Goal: Transaction & Acquisition: Purchase product/service

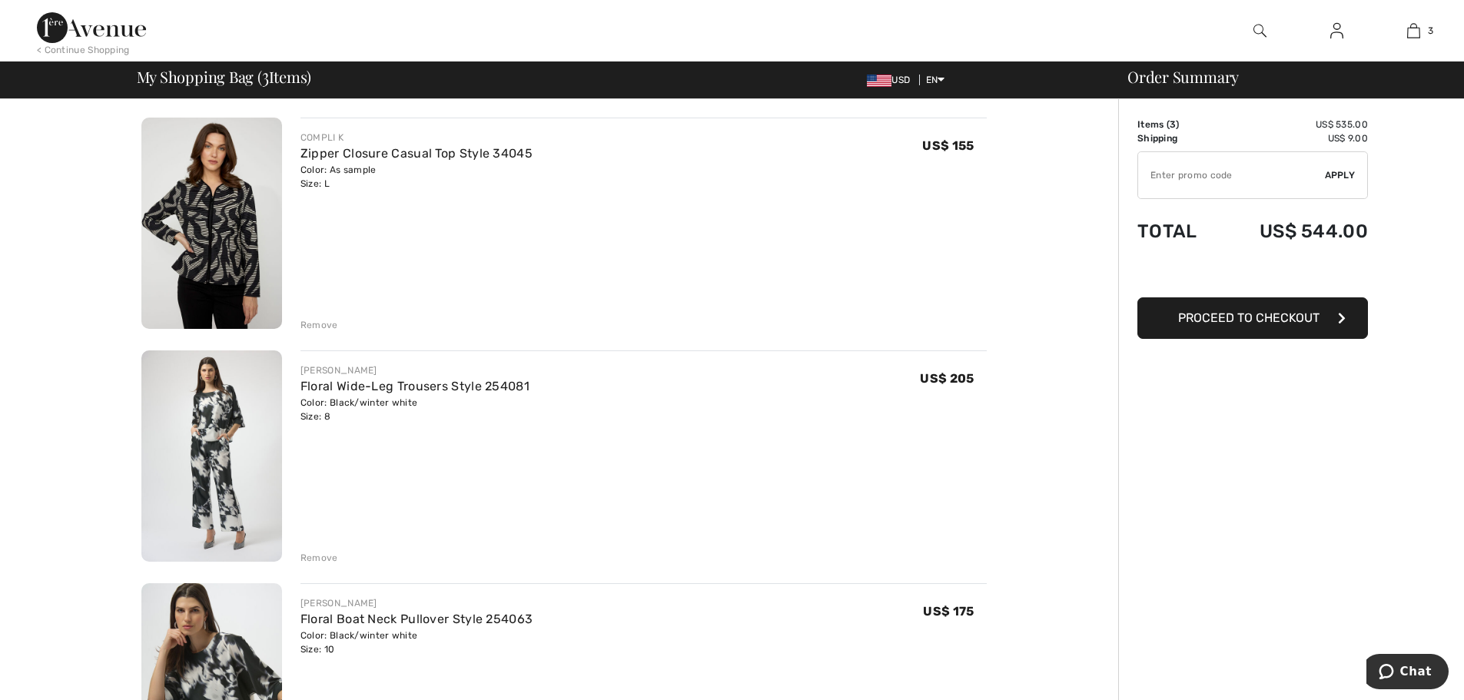
click at [326, 323] on div "Remove" at bounding box center [319, 325] width 38 height 14
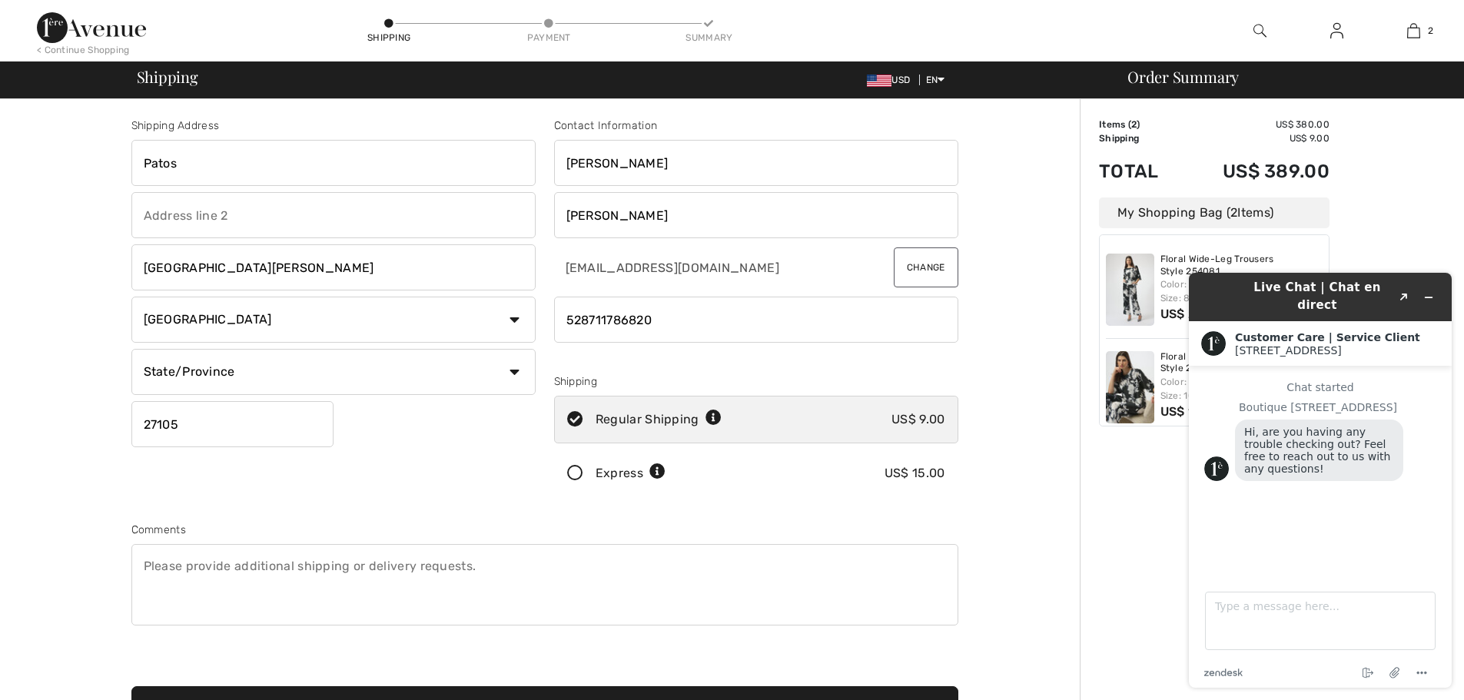
click at [512, 369] on select "State/Province Aguascalientes Baja California Norte Baja California Sur Campech…" at bounding box center [333, 372] width 404 height 46
select select "COA"
click at [131, 349] on select "State/Province Aguascalientes Baja California Norte Baja California Sur Campech…" at bounding box center [333, 372] width 404 height 46
click at [207, 164] on input "Patos" at bounding box center [333, 163] width 404 height 46
type input "Patos 93"
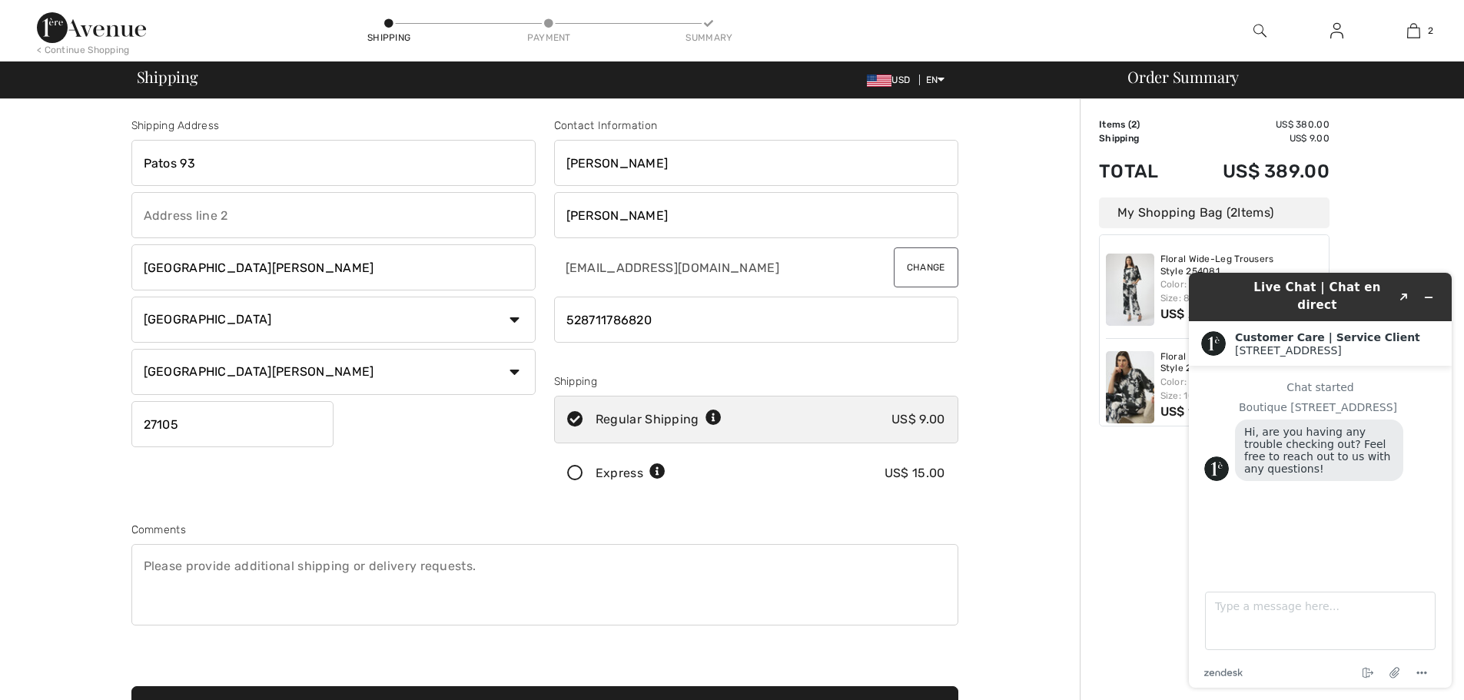
click at [205, 214] on input "text" at bounding box center [333, 215] width 404 height 46
type input "CLAVE 0931"
click at [572, 471] on icon at bounding box center [575, 474] width 41 height 16
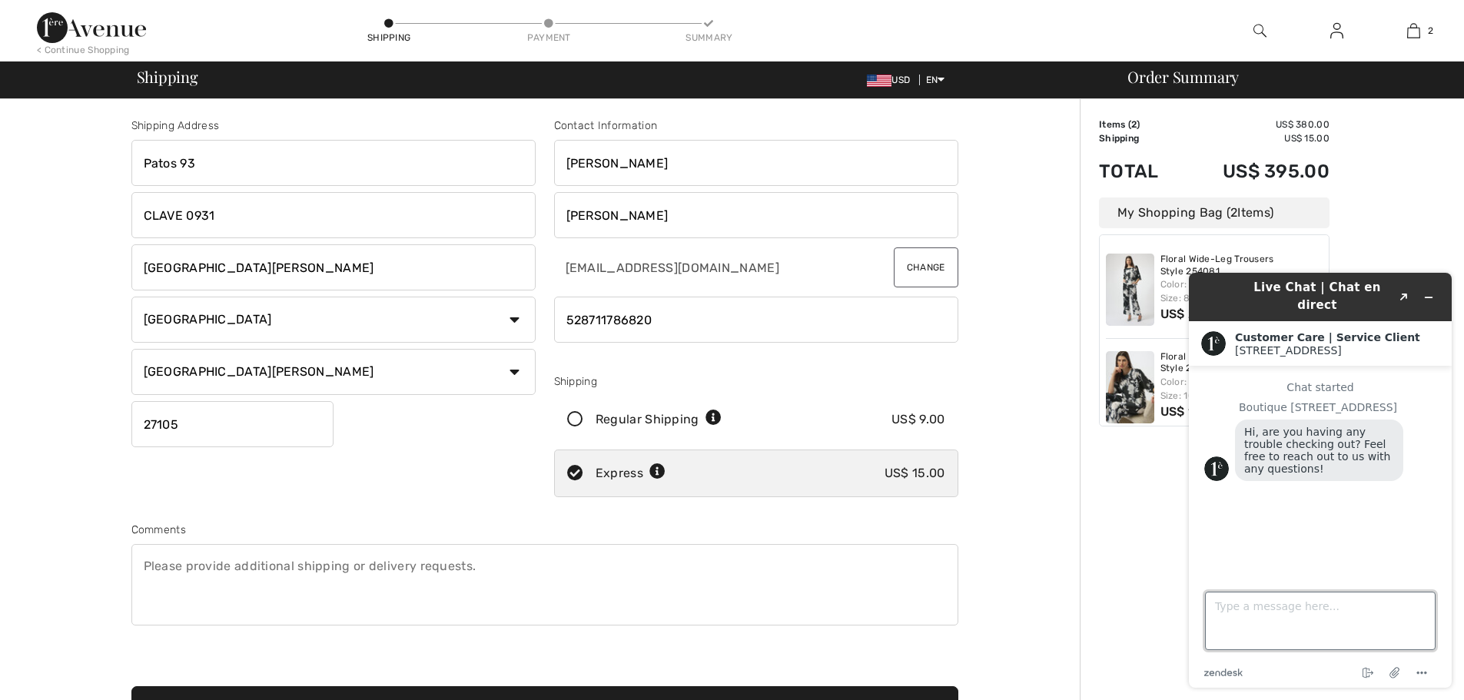
click at [1221, 605] on textarea "Type a message here..." at bounding box center [1320, 621] width 230 height 58
type textarea "l"
type textarea "LLEGA EL PEDIDO A MEXICO?"
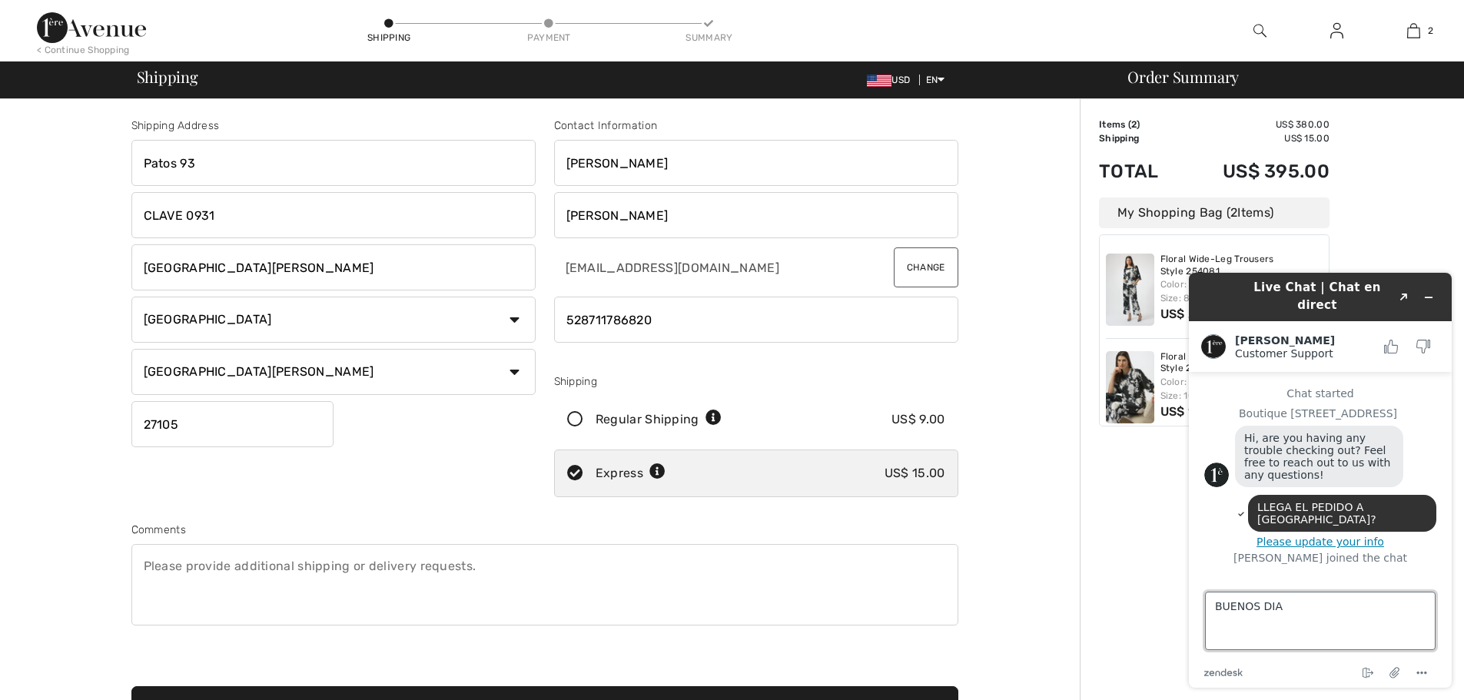
type textarea "BUENOS DIAS"
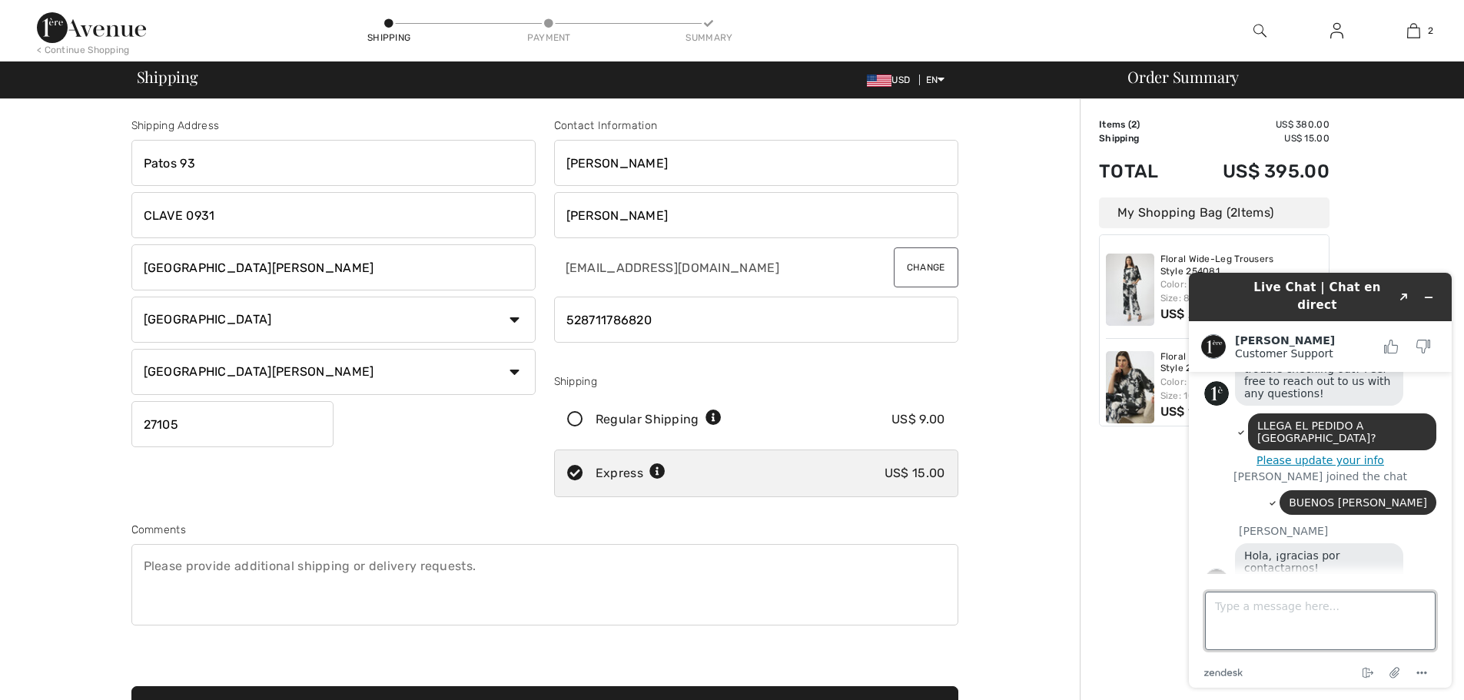
scroll to position [81, 0]
type textarea "SI HAGO PEDIDO, LLEGA A MEXICO?"
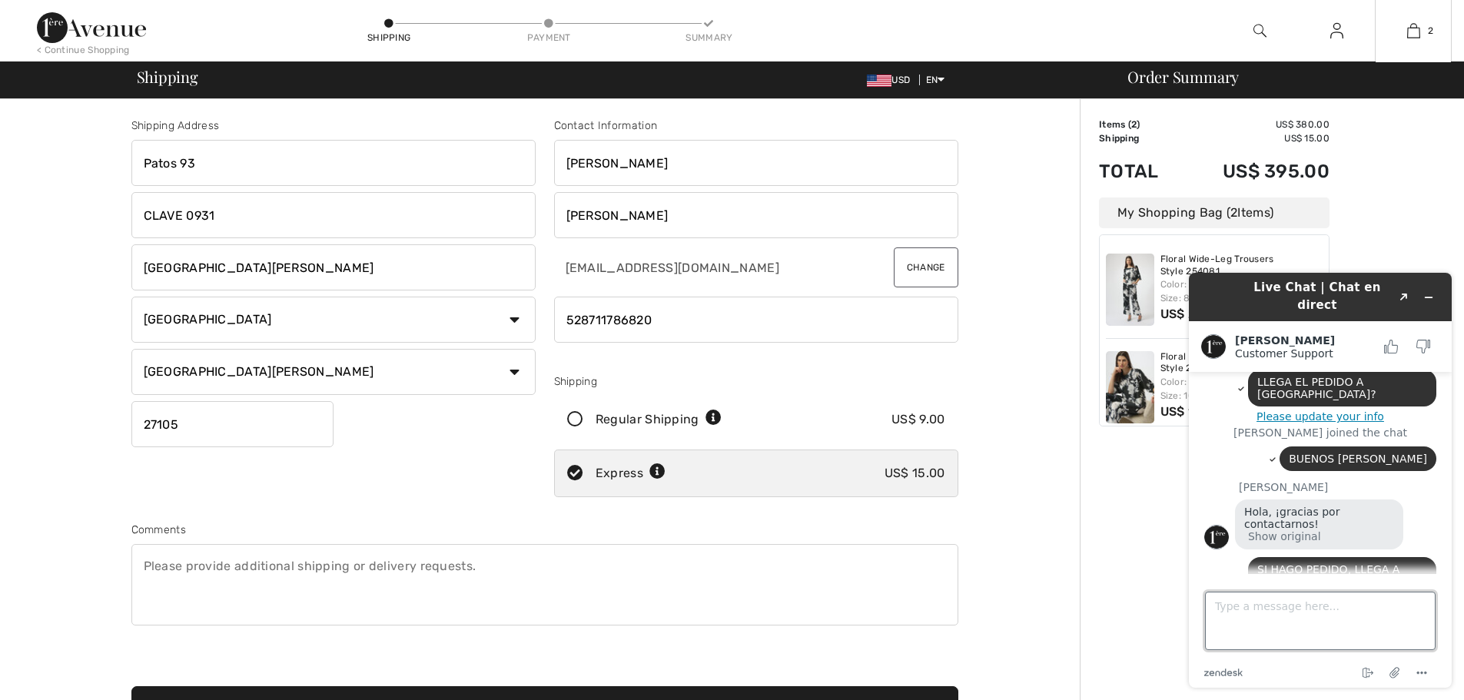
scroll to position [284, 0]
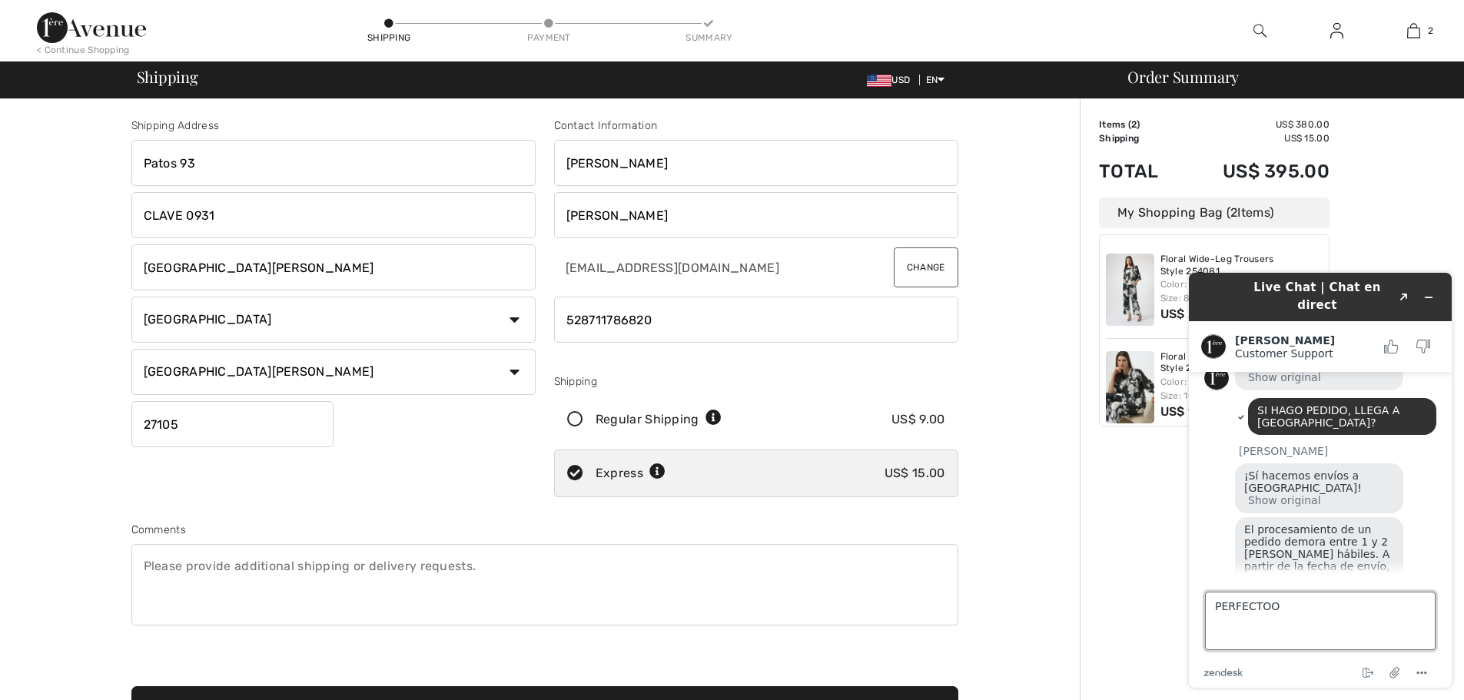
type textarea "PERFECTOOO"
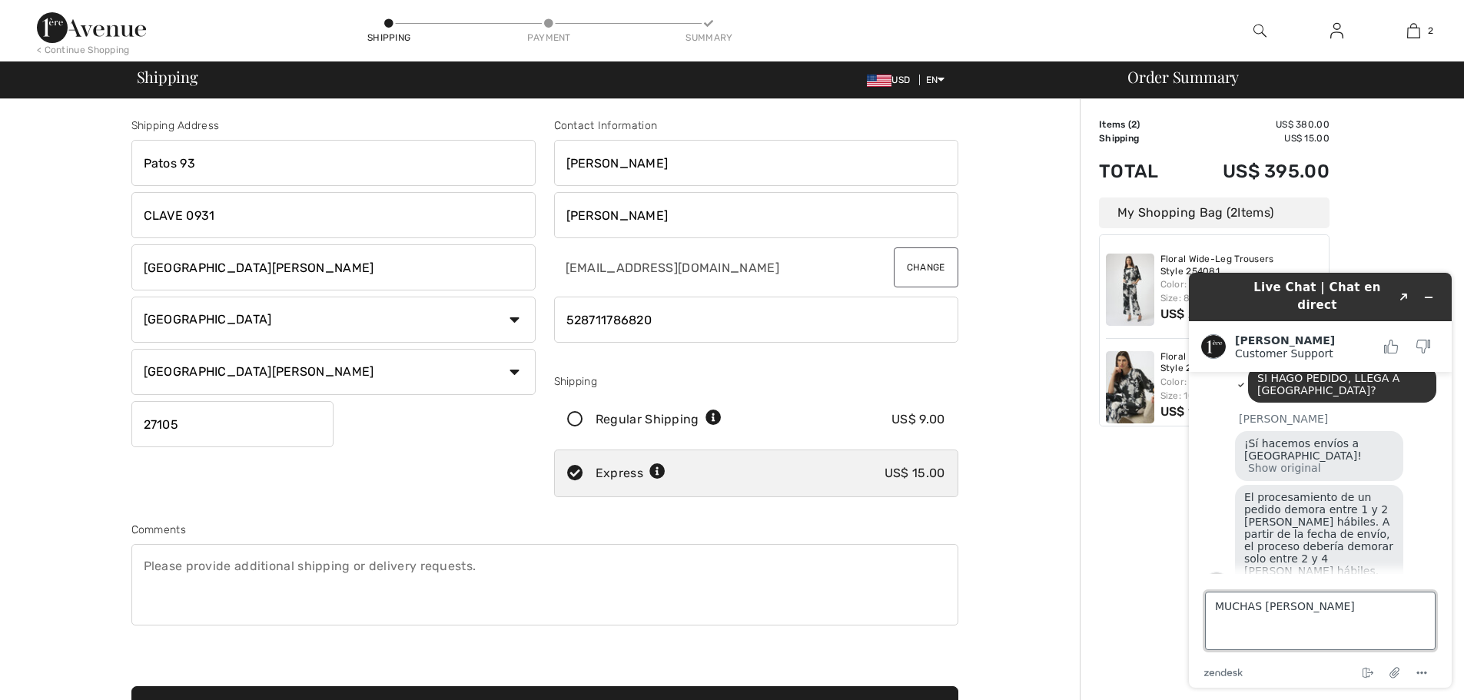
type textarea "MUCHAS GRACIAS"
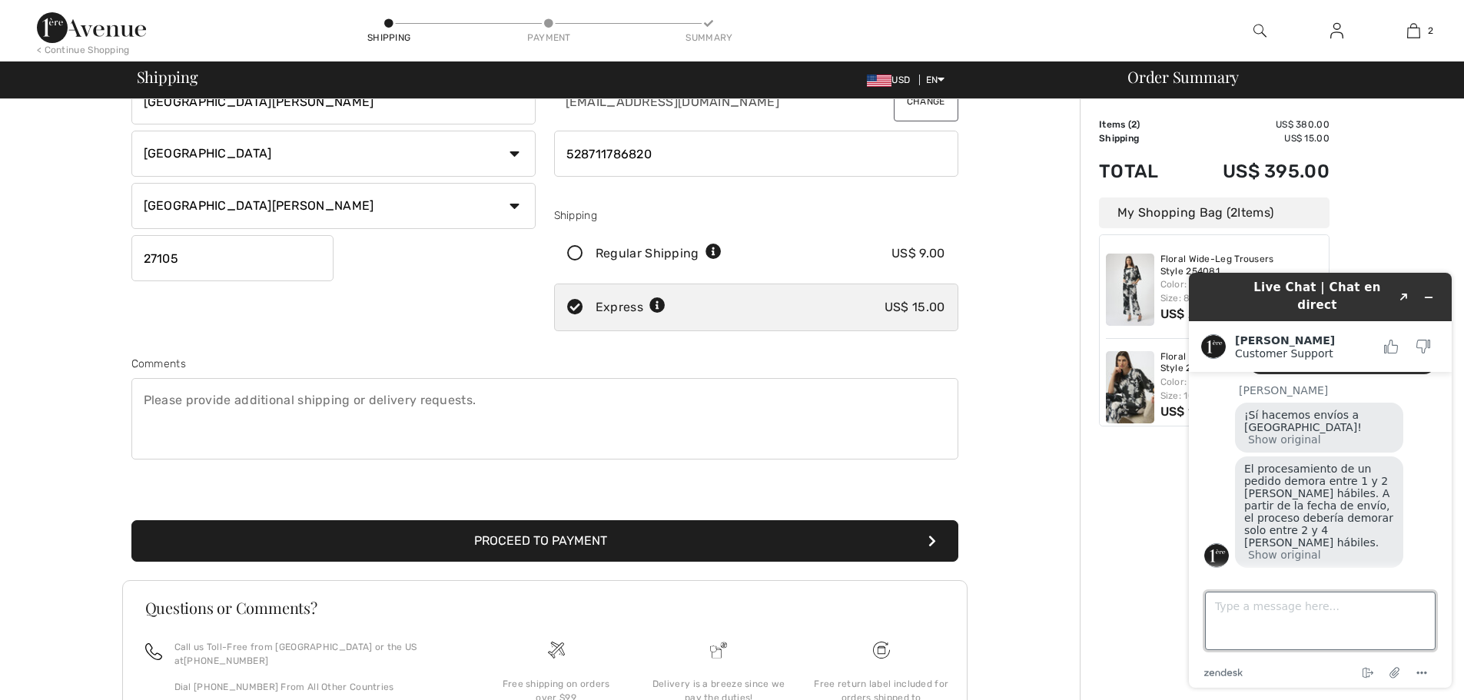
scroll to position [287, 0]
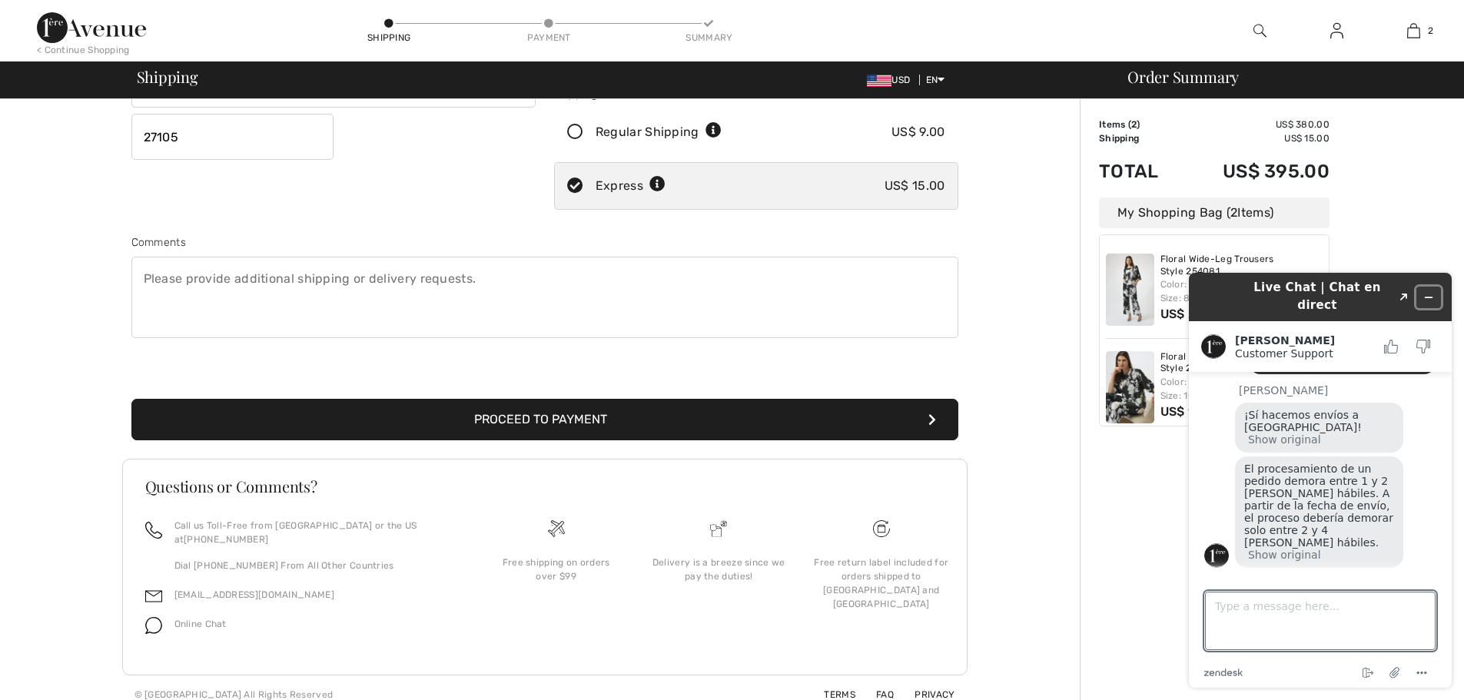
click at [1430, 292] on icon "Minimize widget" at bounding box center [1428, 297] width 11 height 11
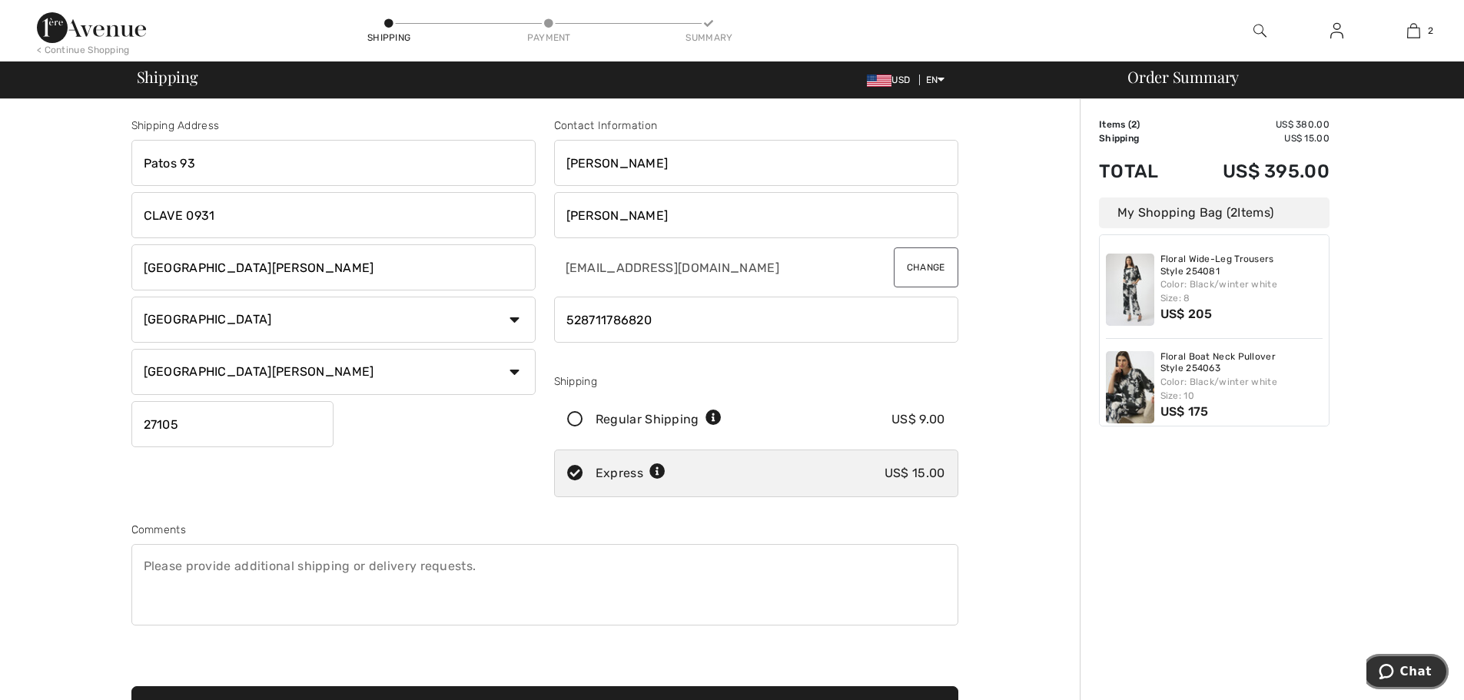
scroll to position [77, 0]
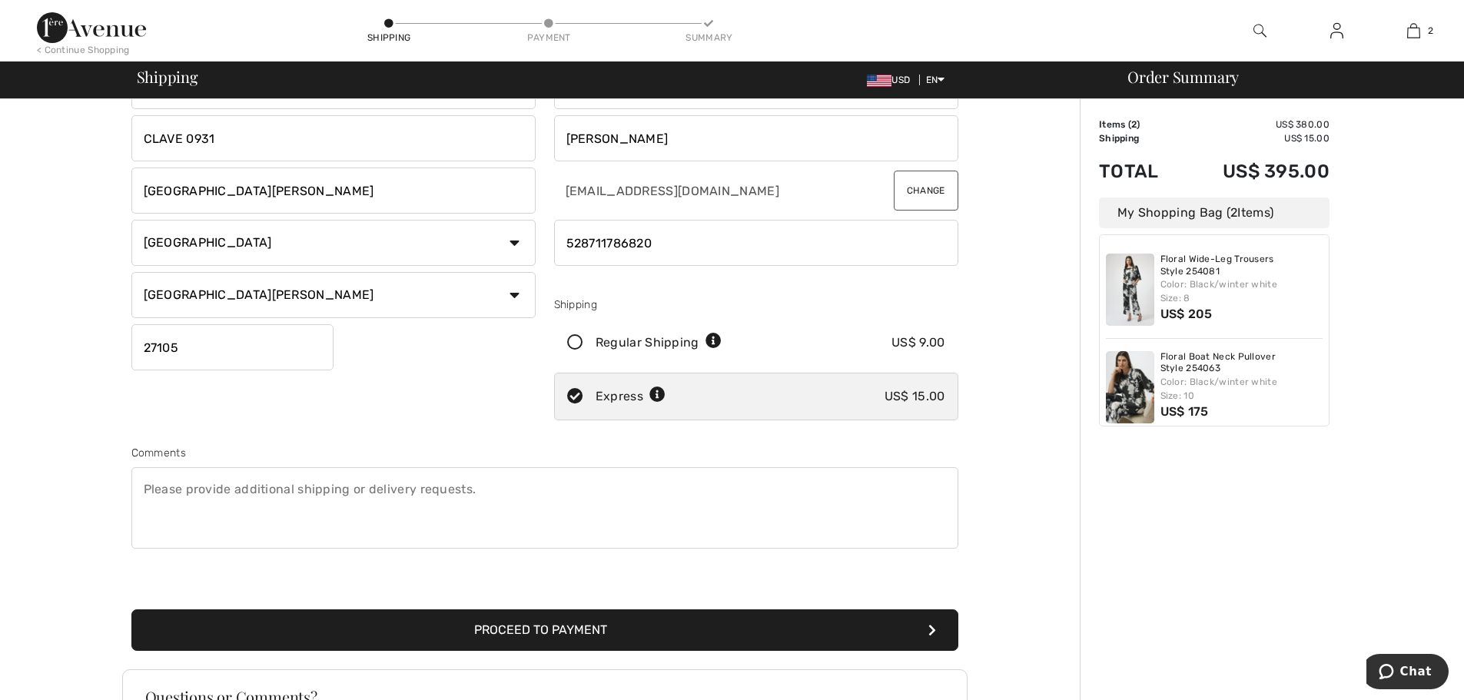
click at [602, 632] on button "Proceed to Payment" at bounding box center [544, 629] width 827 height 41
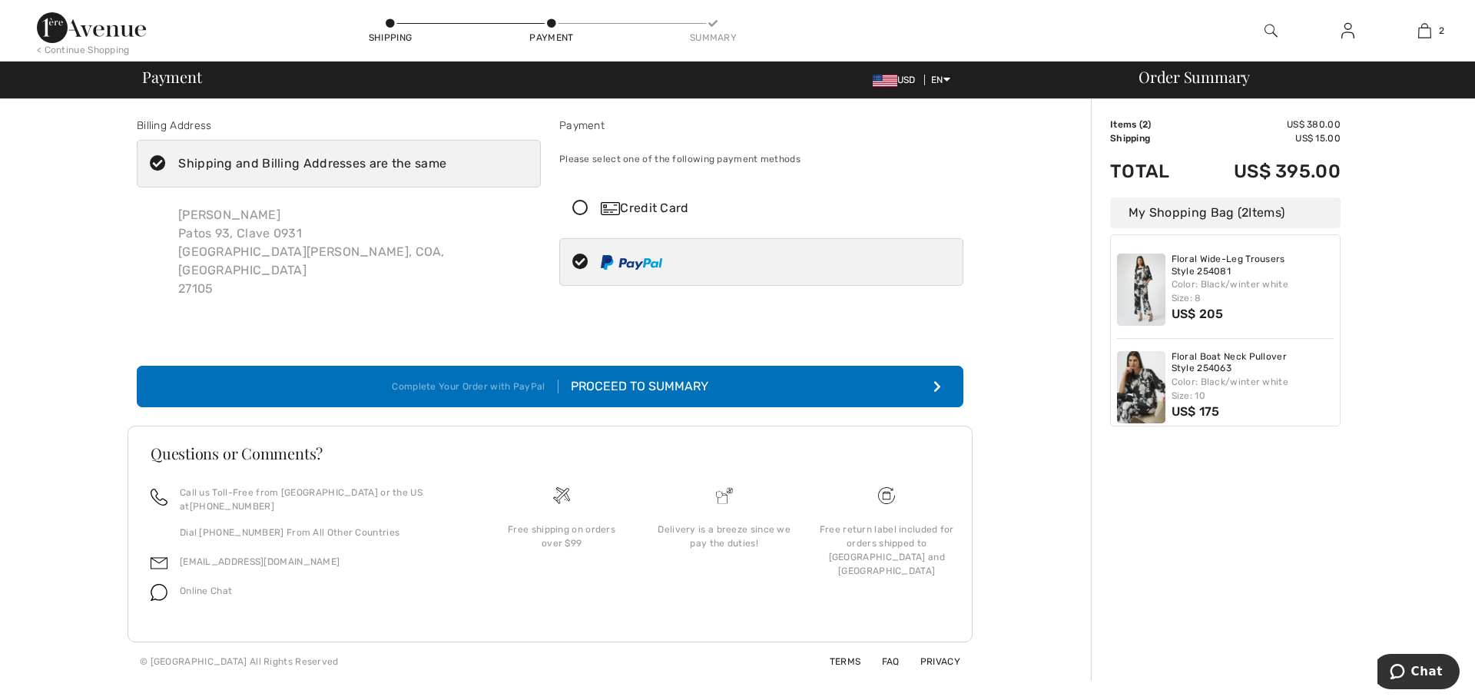
click at [679, 377] on div "Proceed to Summary" at bounding box center [634, 386] width 150 height 18
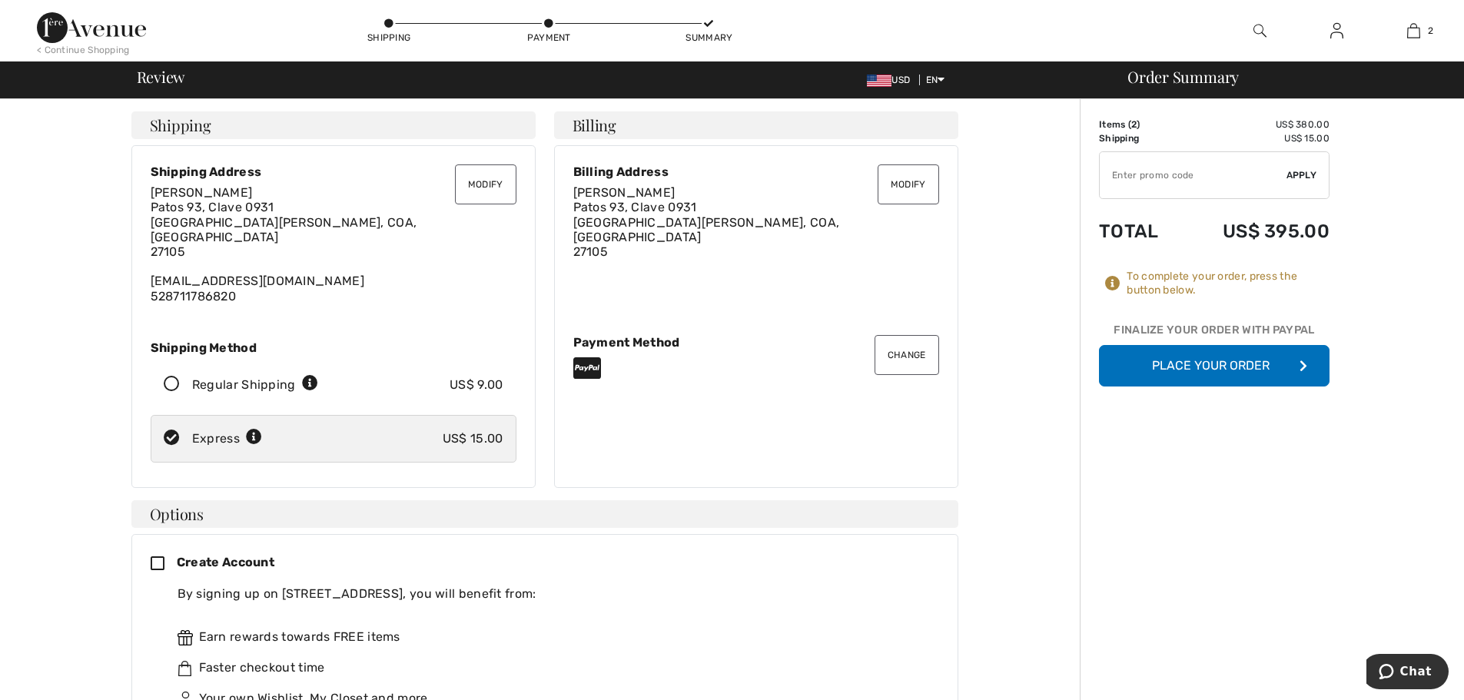
click at [1235, 367] on button "Place Your Order" at bounding box center [1214, 365] width 230 height 41
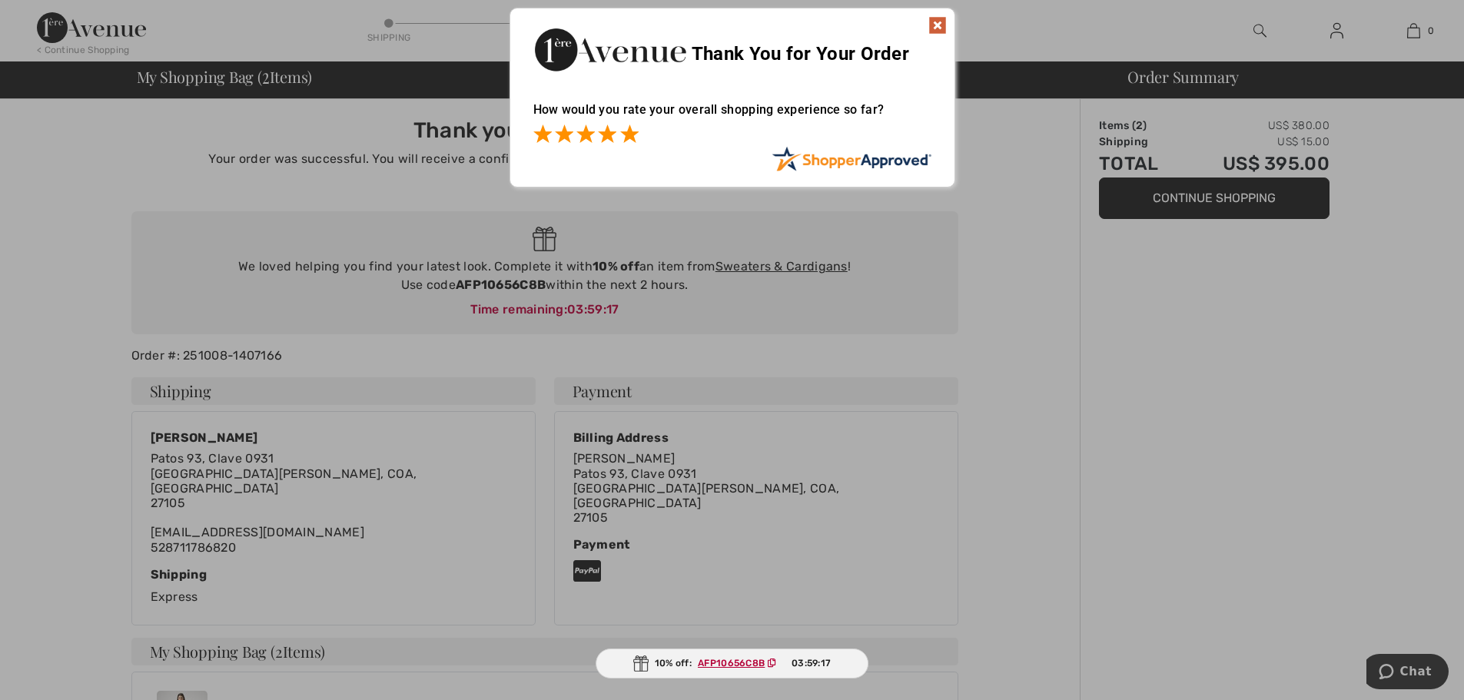
click at [634, 137] on span at bounding box center [629, 133] width 18 height 18
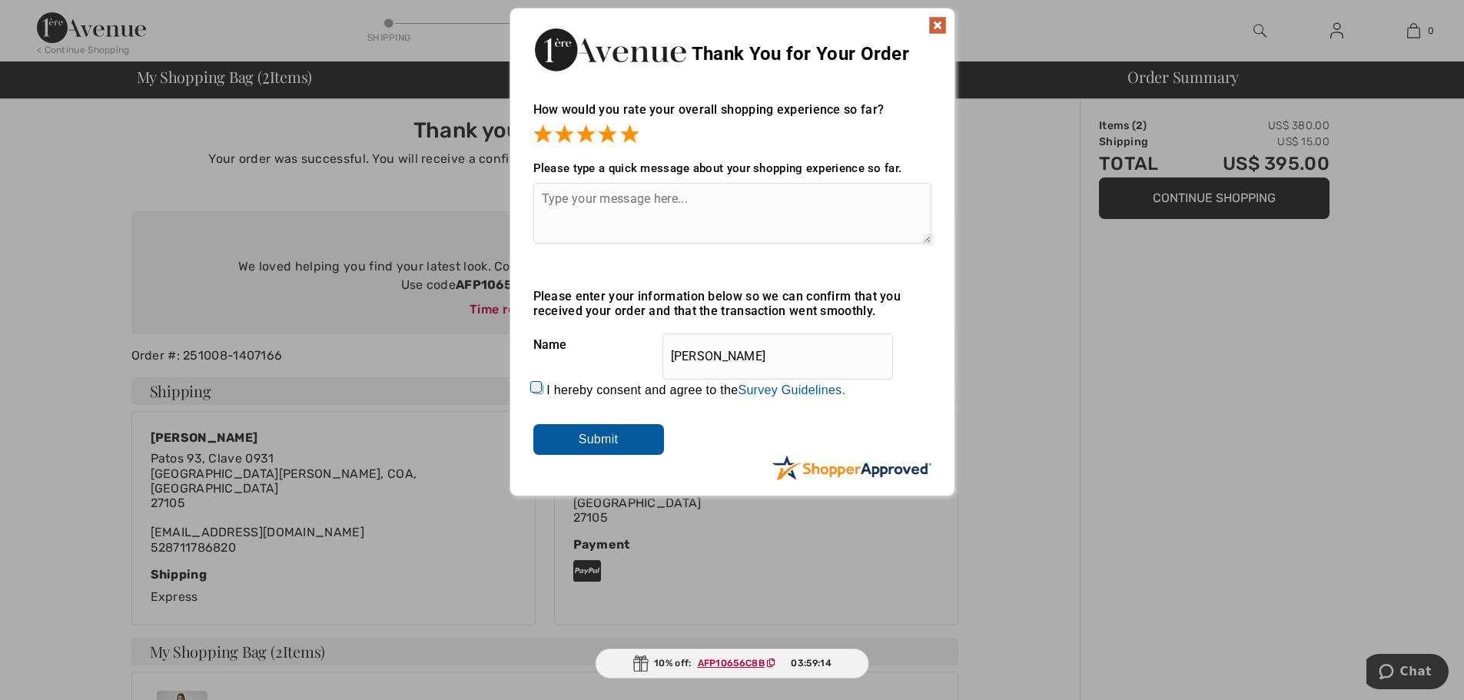
click at [608, 437] on input "Submit" at bounding box center [598, 439] width 131 height 31
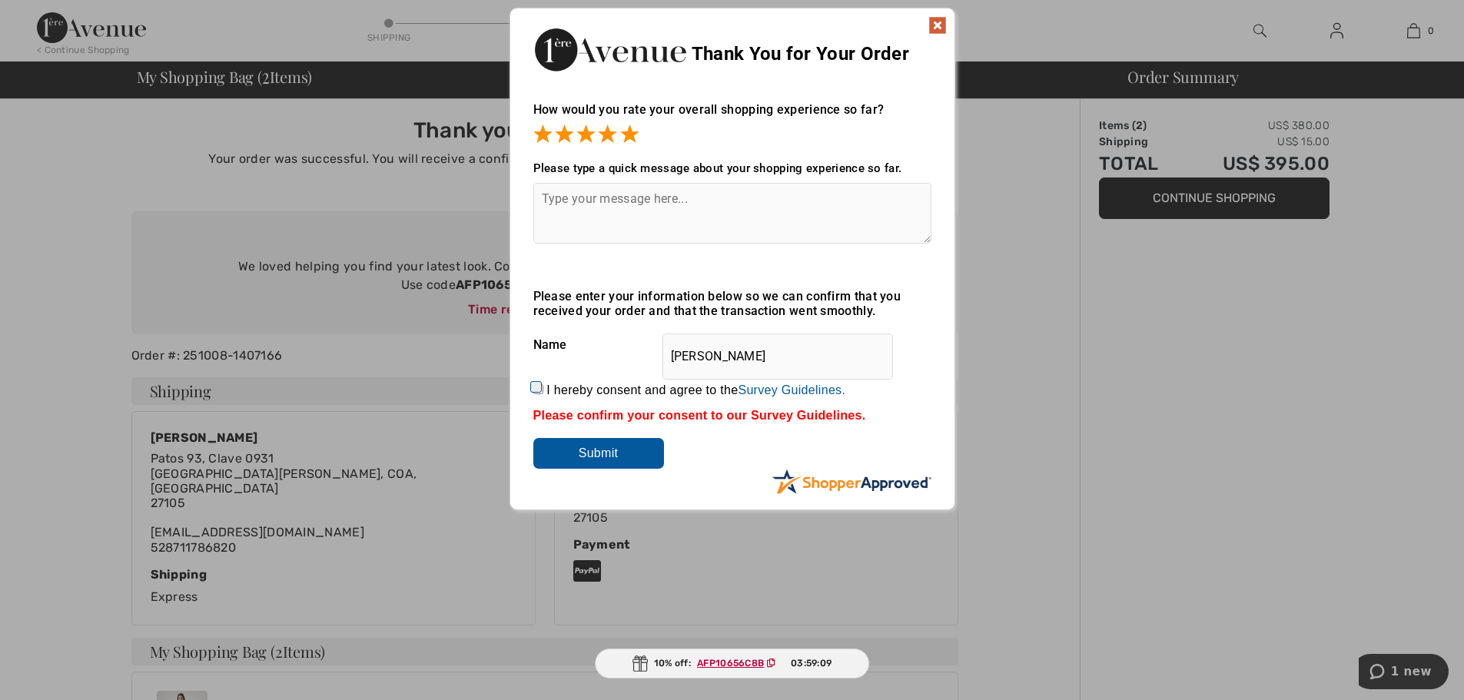
click at [939, 25] on img at bounding box center [937, 25] width 18 height 18
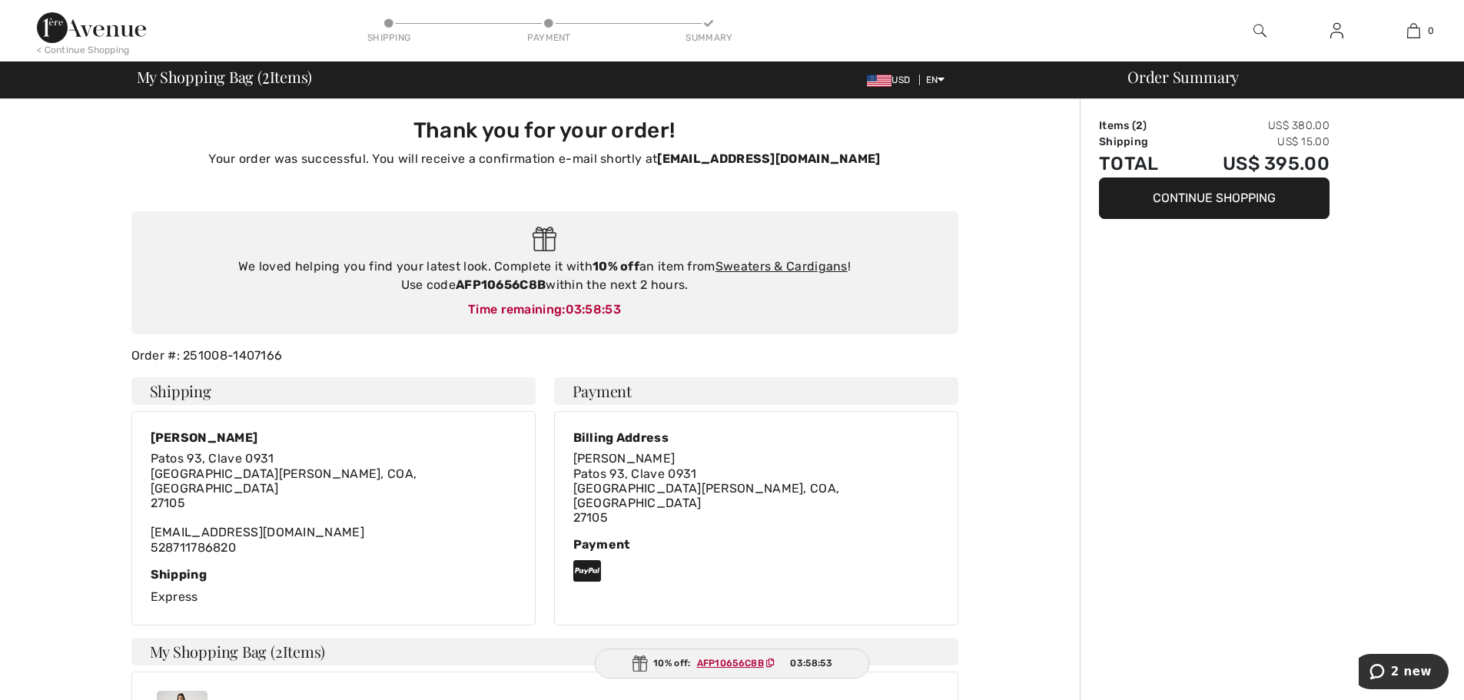
click at [1273, 194] on button "Continue Shopping" at bounding box center [1214, 197] width 230 height 41
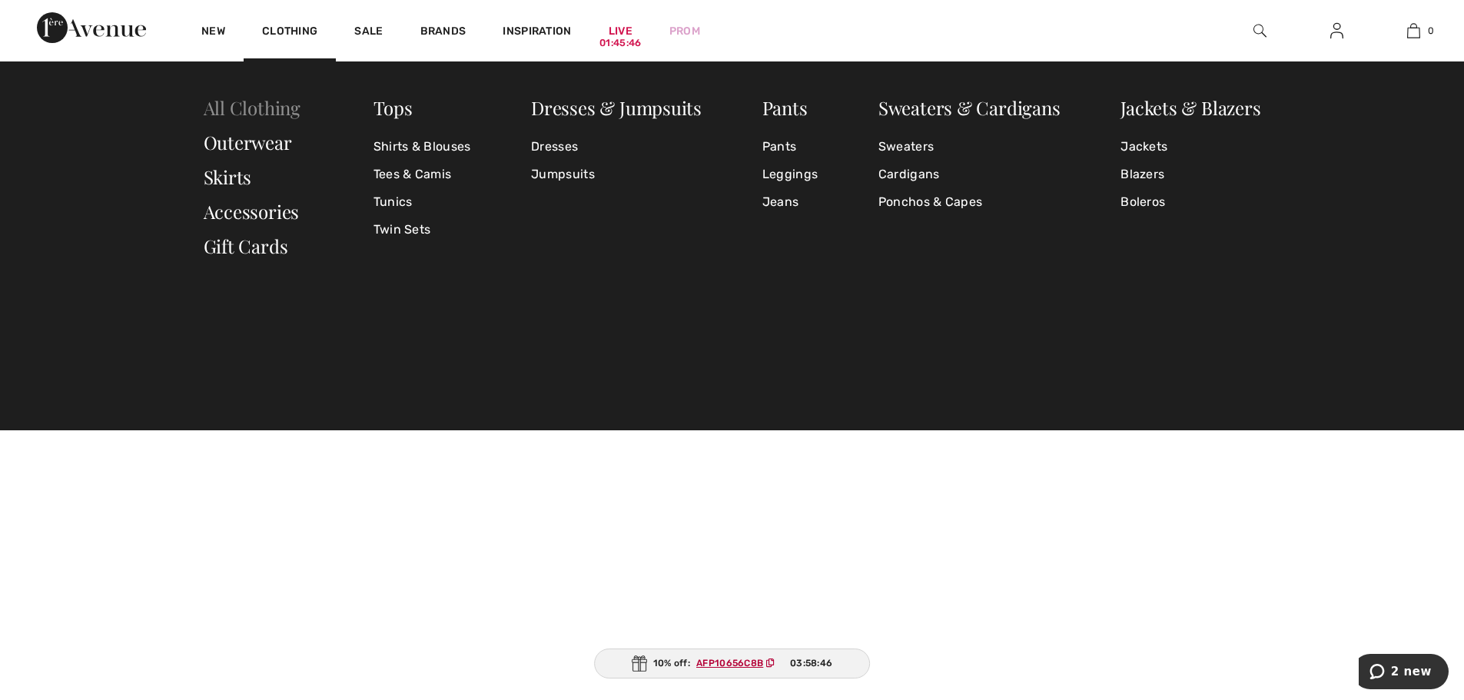
click at [271, 111] on link "All Clothing" at bounding box center [252, 107] width 97 height 25
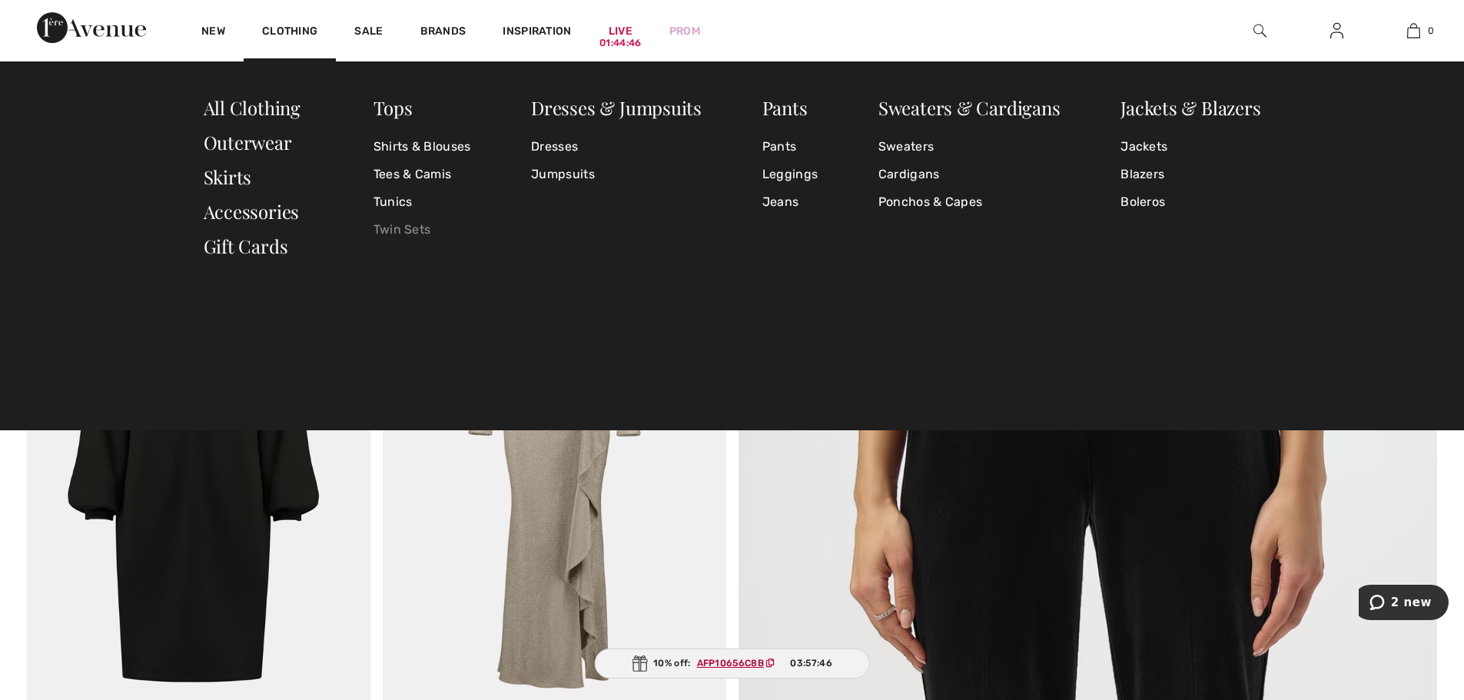
click at [386, 228] on link "Twin Sets" at bounding box center [422, 230] width 98 height 28
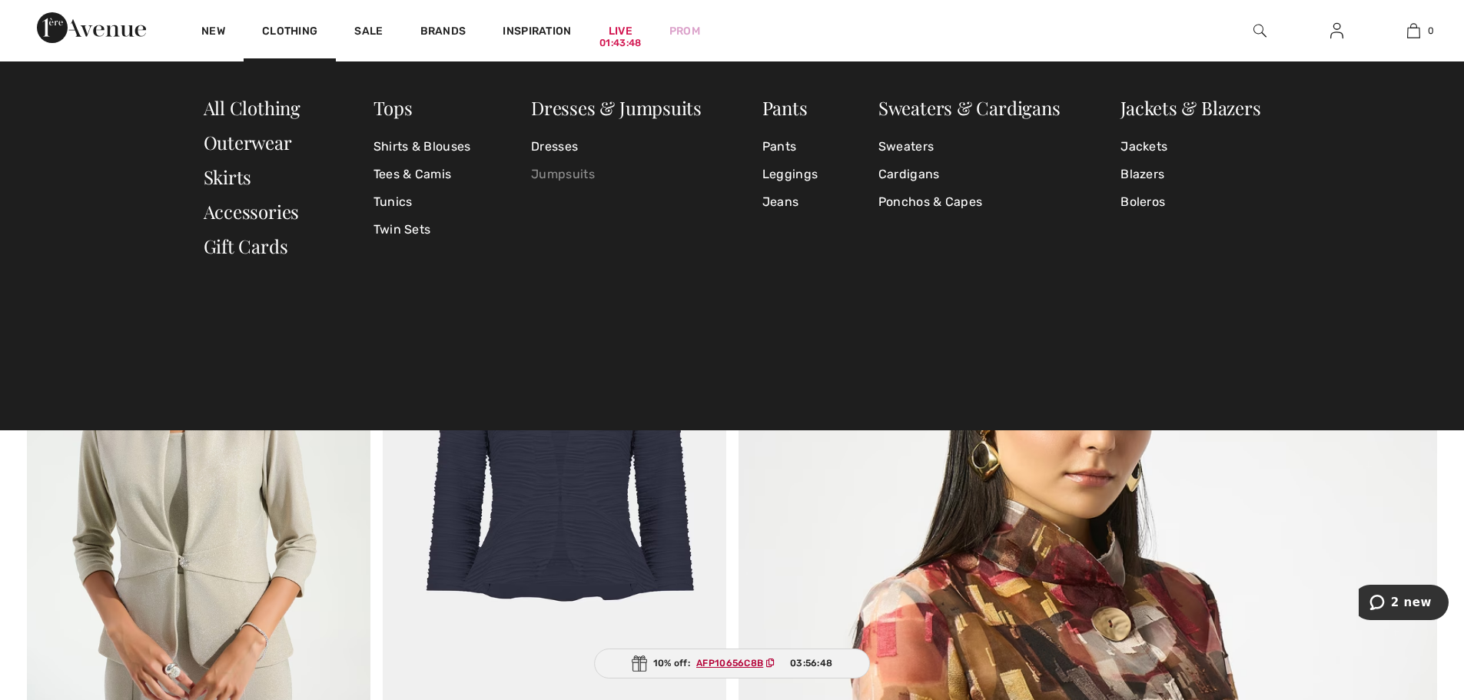
click at [565, 176] on link "Jumpsuits" at bounding box center [616, 175] width 171 height 28
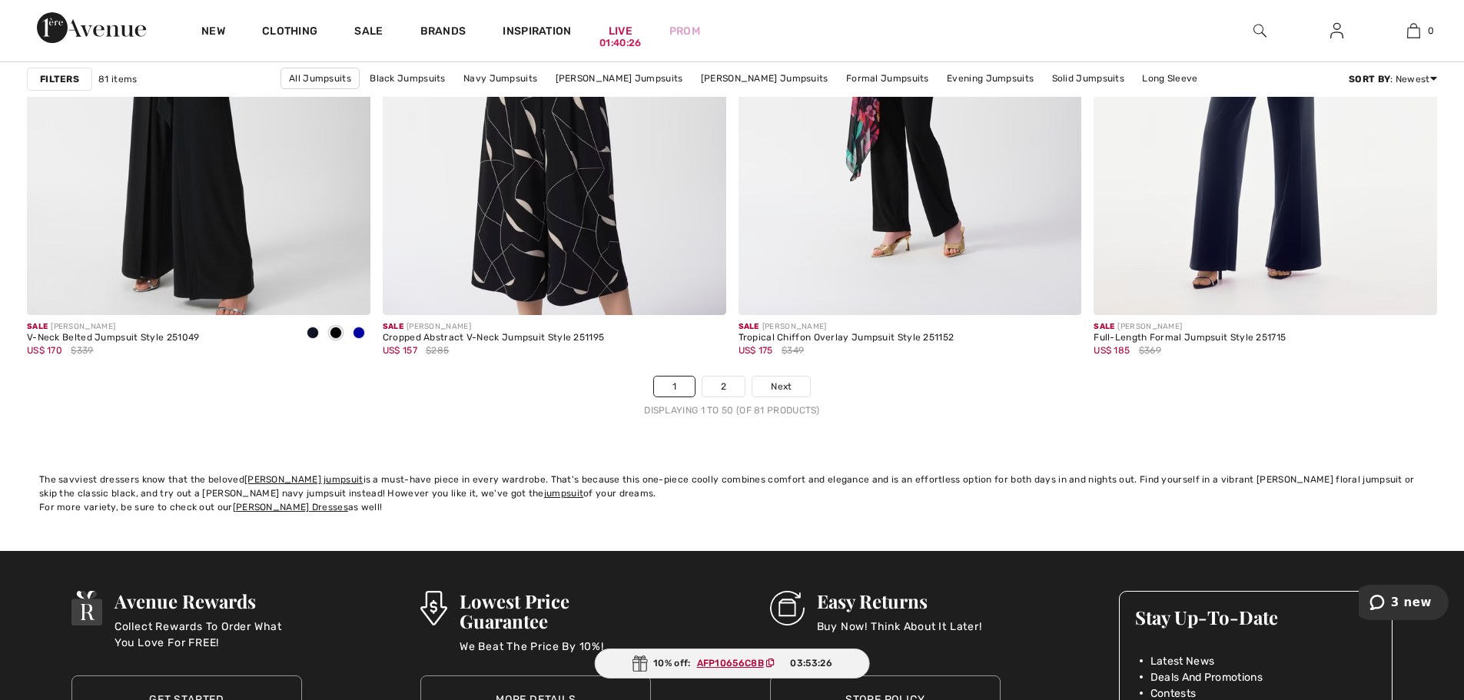
scroll to position [8912, 0]
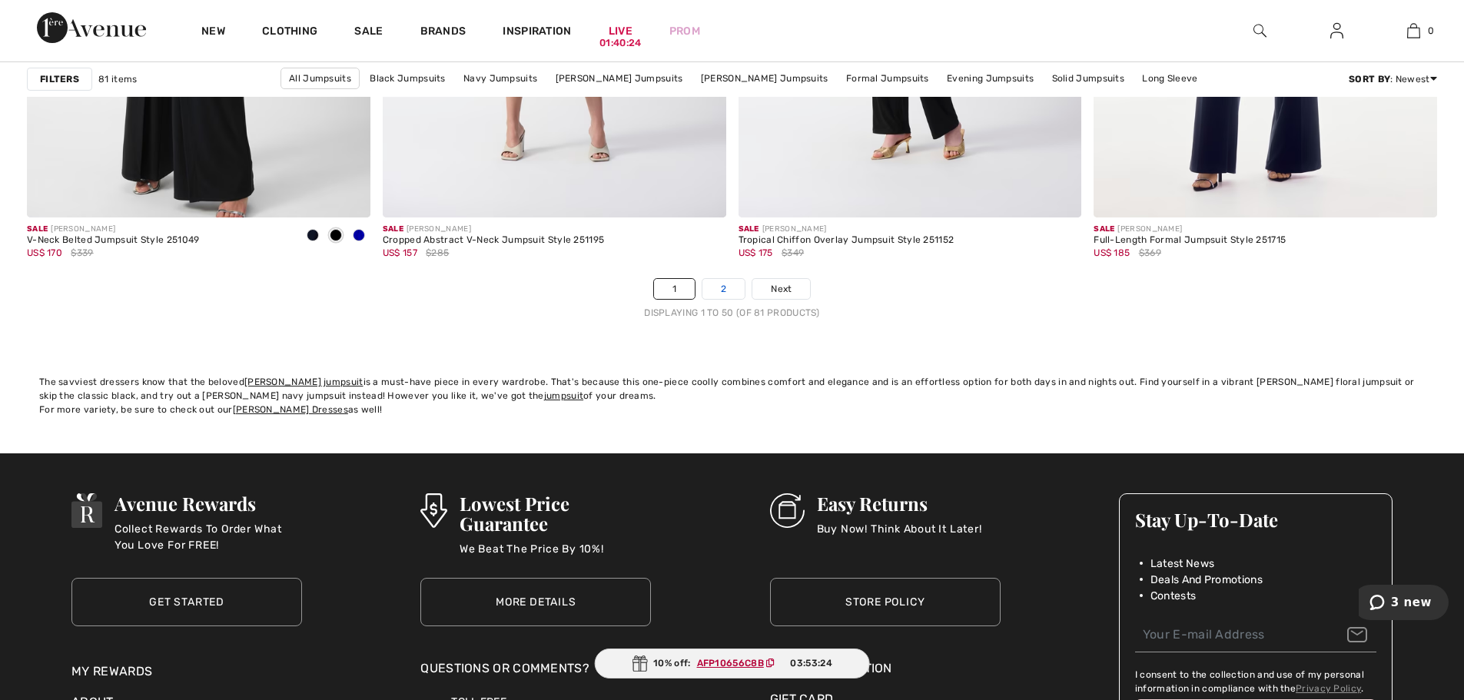
click at [734, 286] on link "2" at bounding box center [723, 289] width 42 height 20
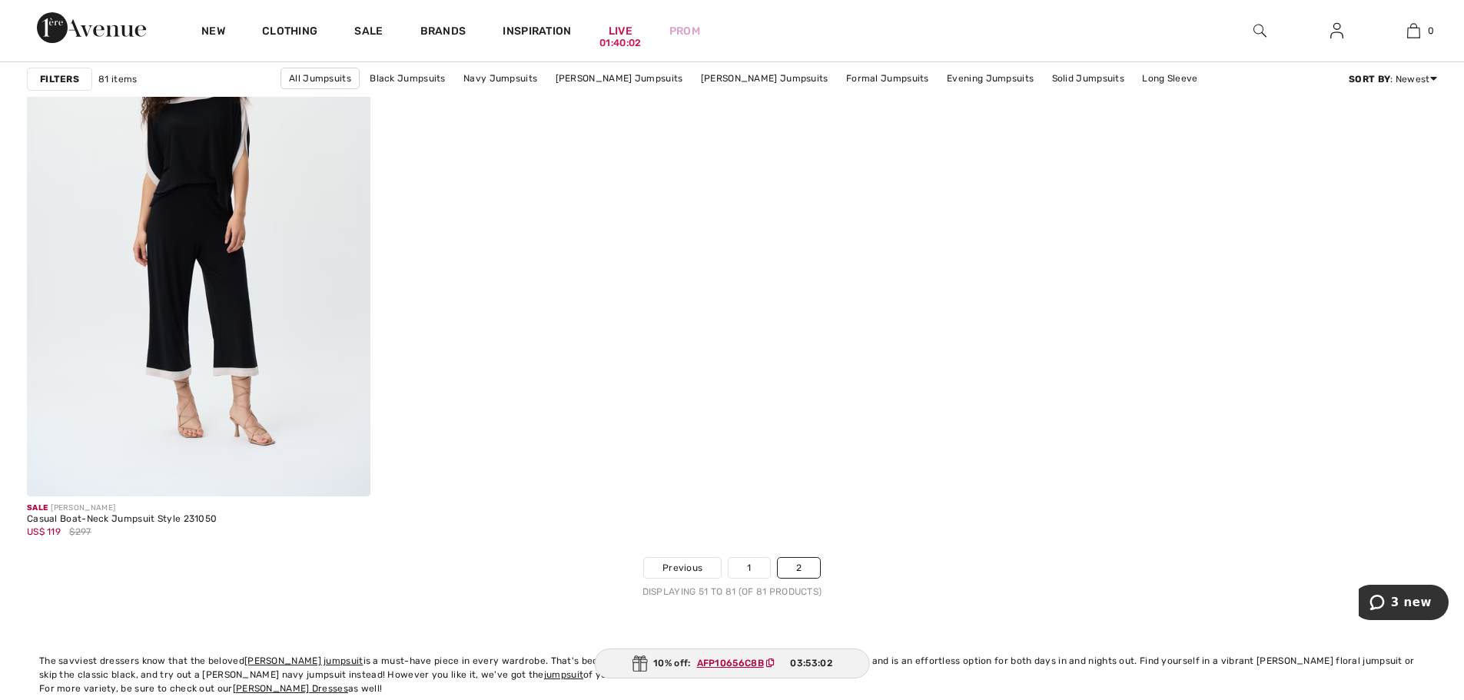
scroll to position [6069, 0]
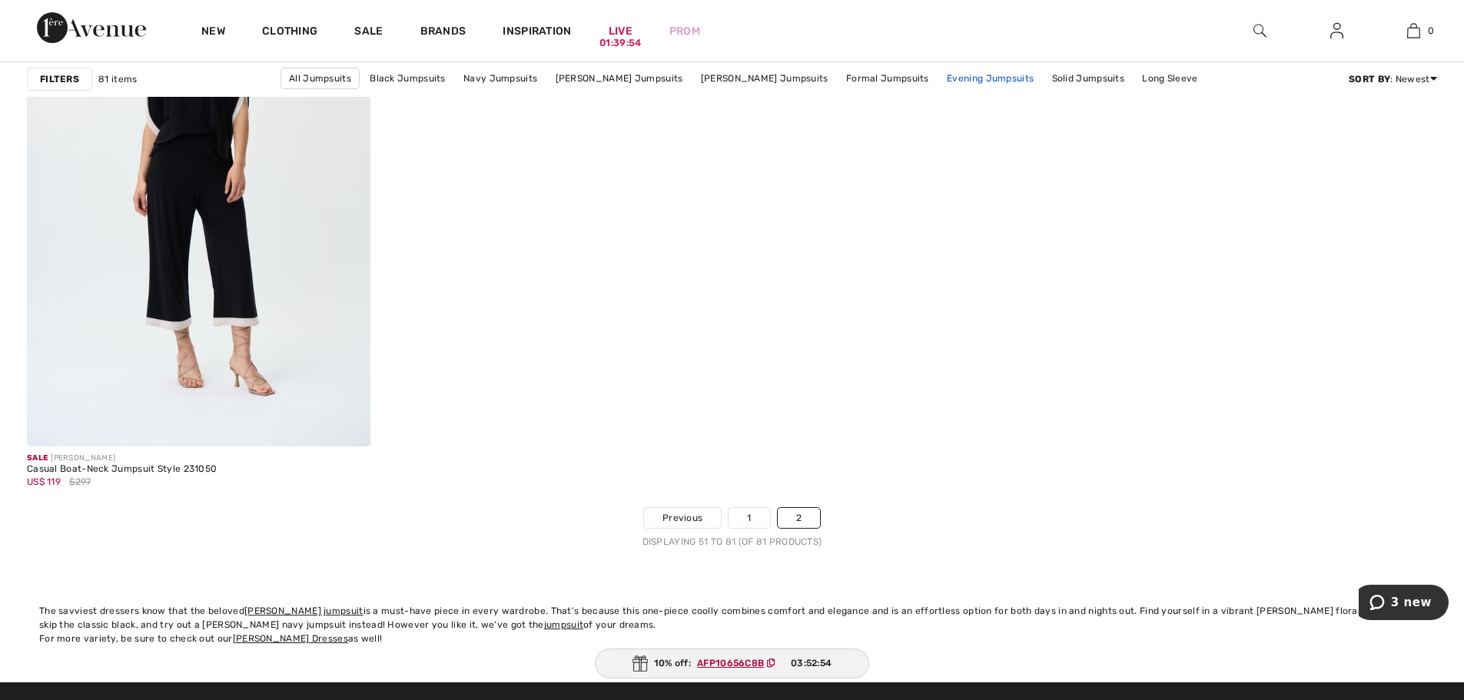
click at [966, 78] on link "Evening Jumpsuits" at bounding box center [990, 78] width 102 height 20
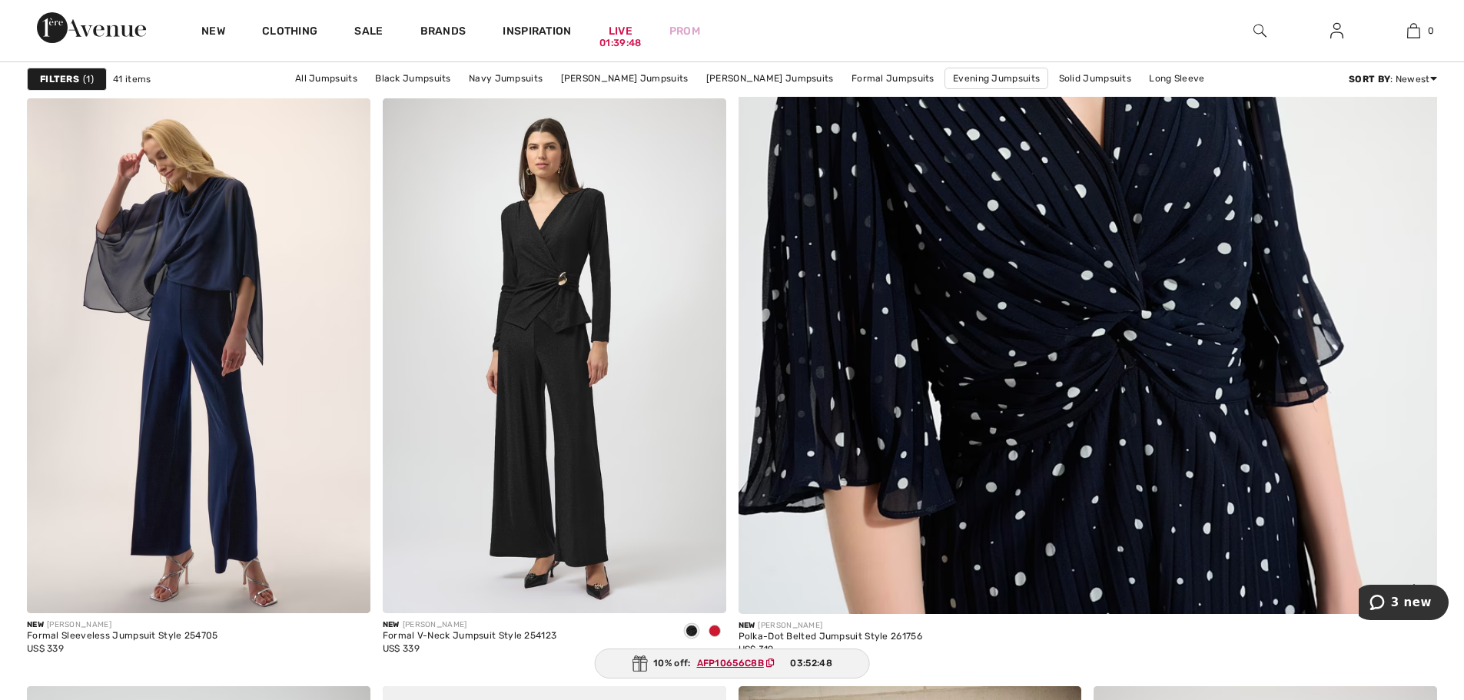
scroll to position [691, 0]
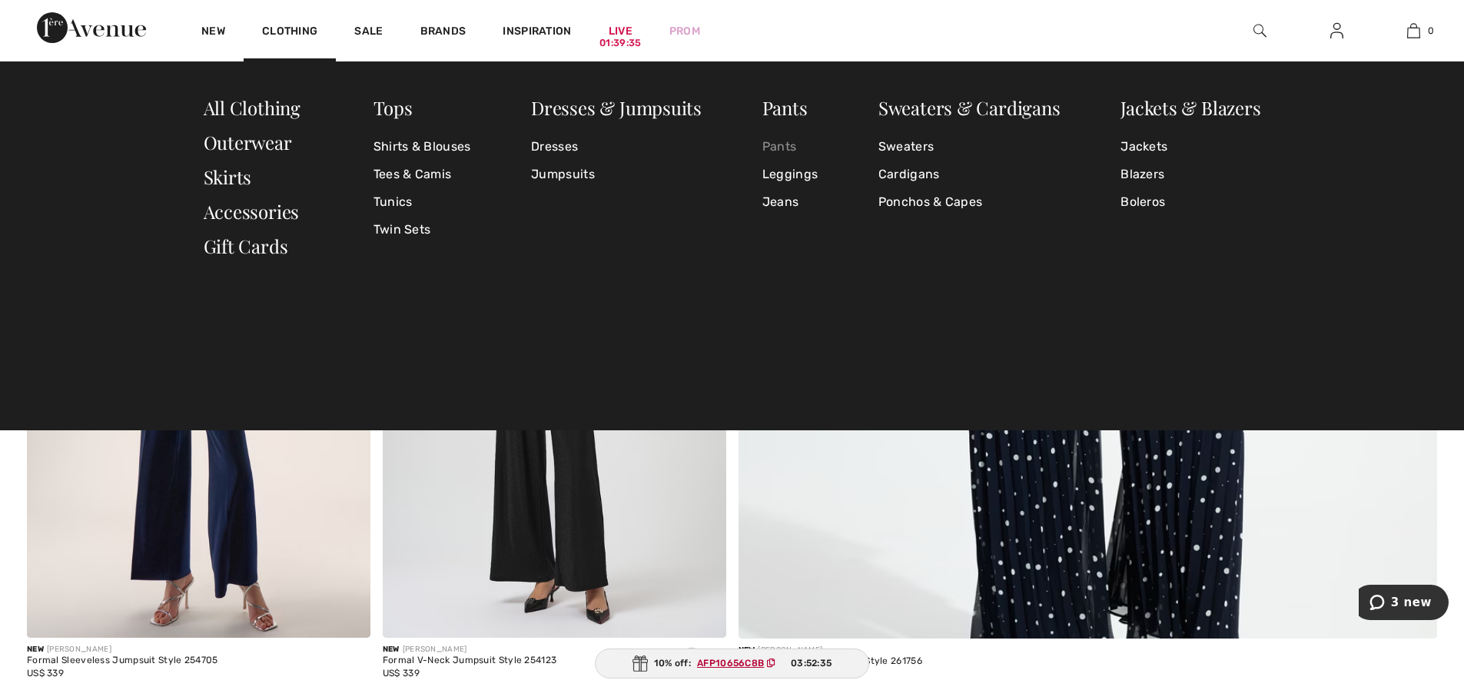
click at [794, 144] on link "Pants" at bounding box center [789, 147] width 55 height 28
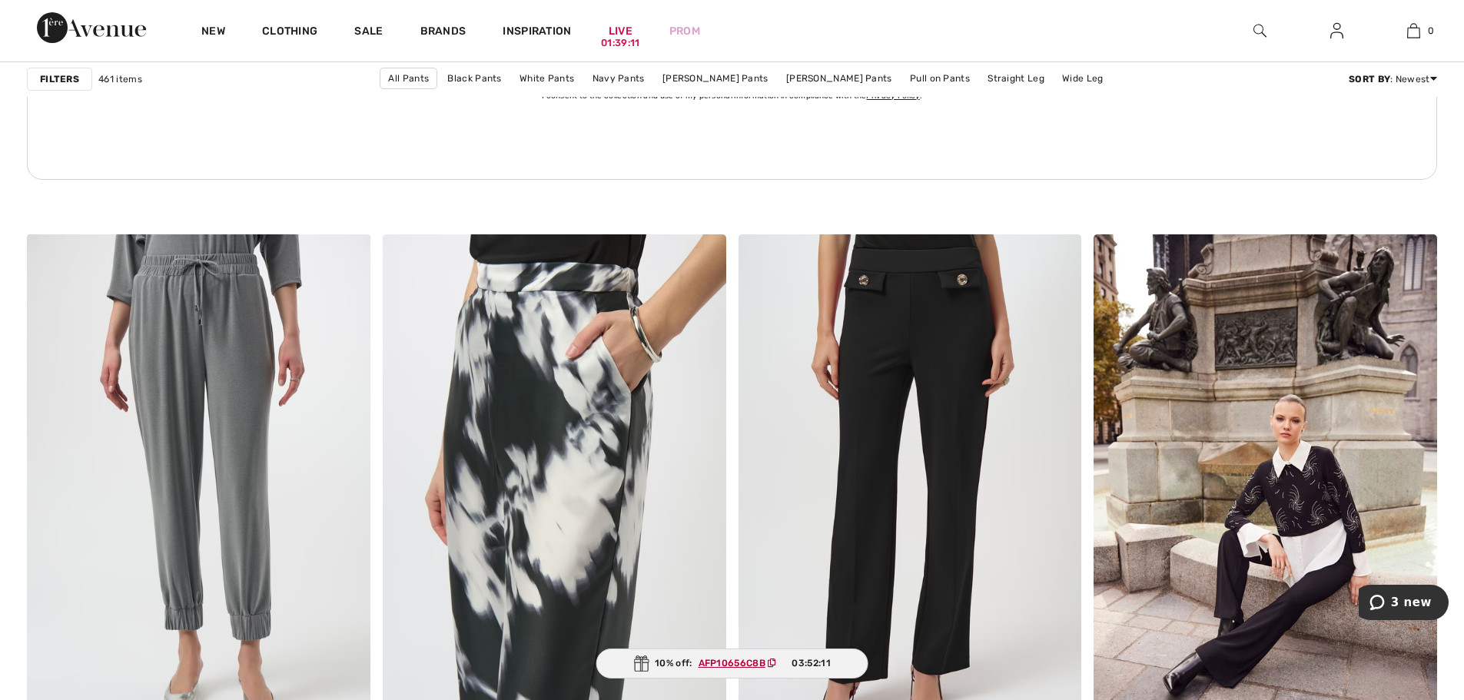
scroll to position [2535, 0]
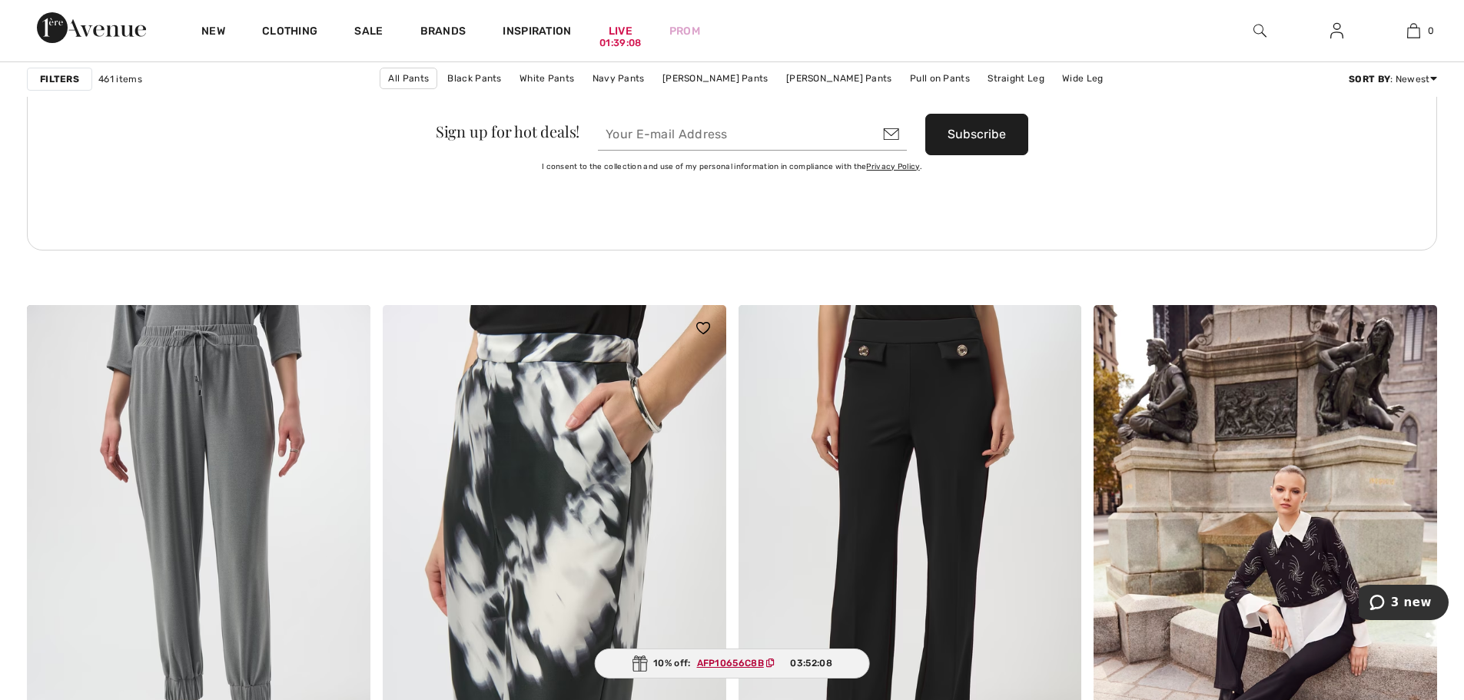
click at [655, 435] on img at bounding box center [554, 562] width 343 height 515
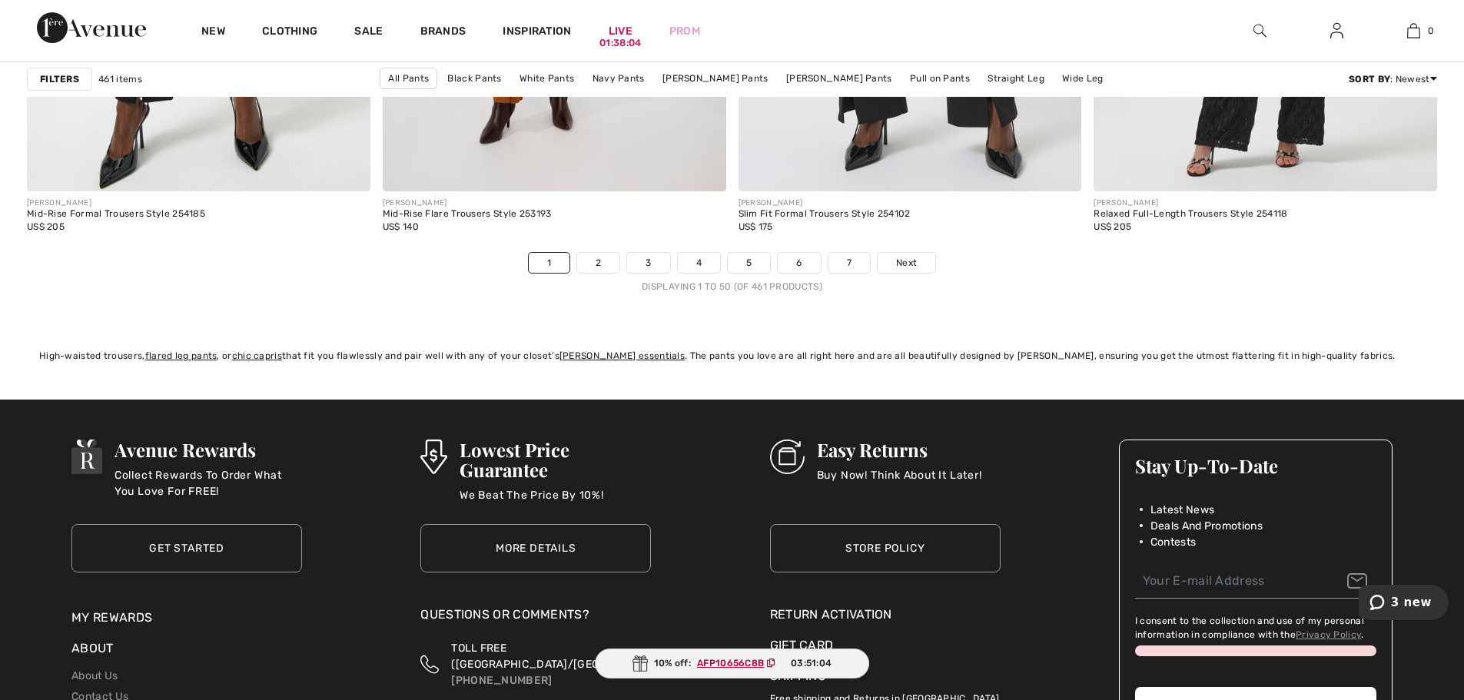
scroll to position [8912, 0]
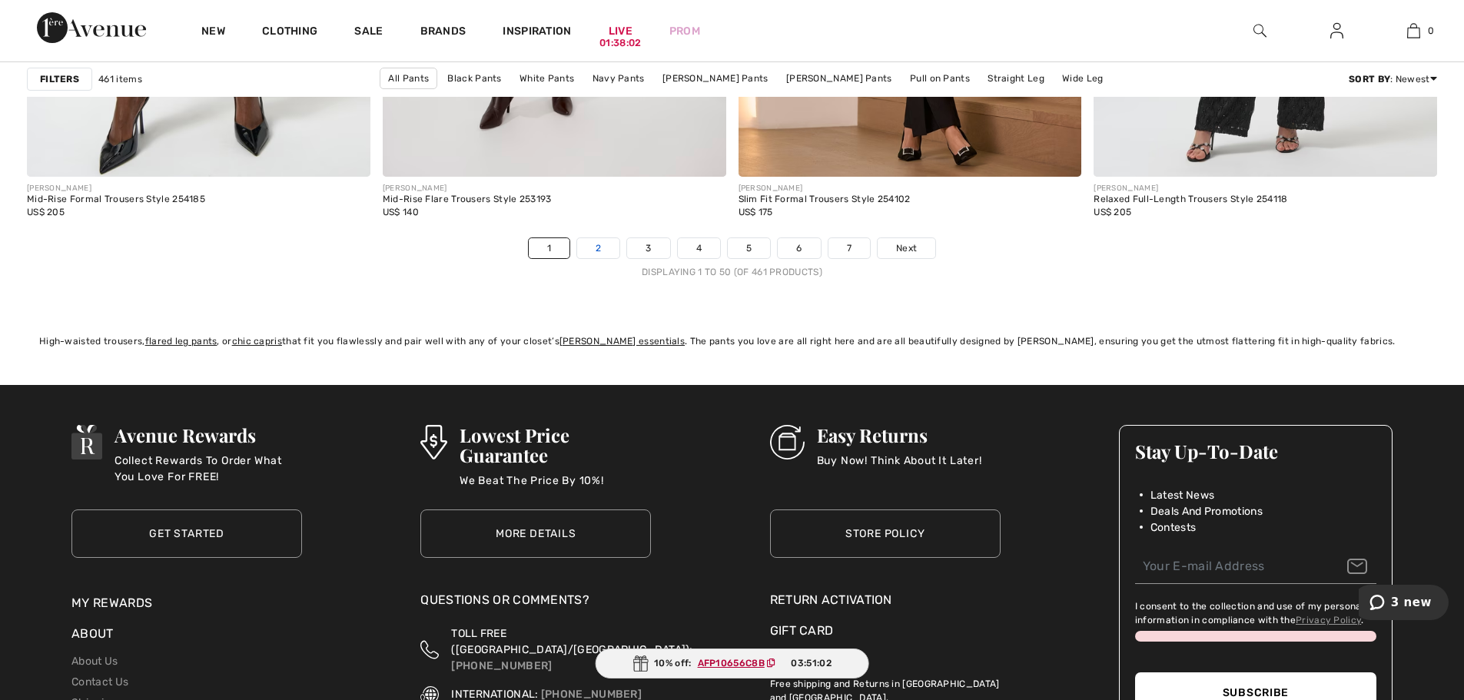
click at [599, 248] on link "2" at bounding box center [598, 248] width 42 height 20
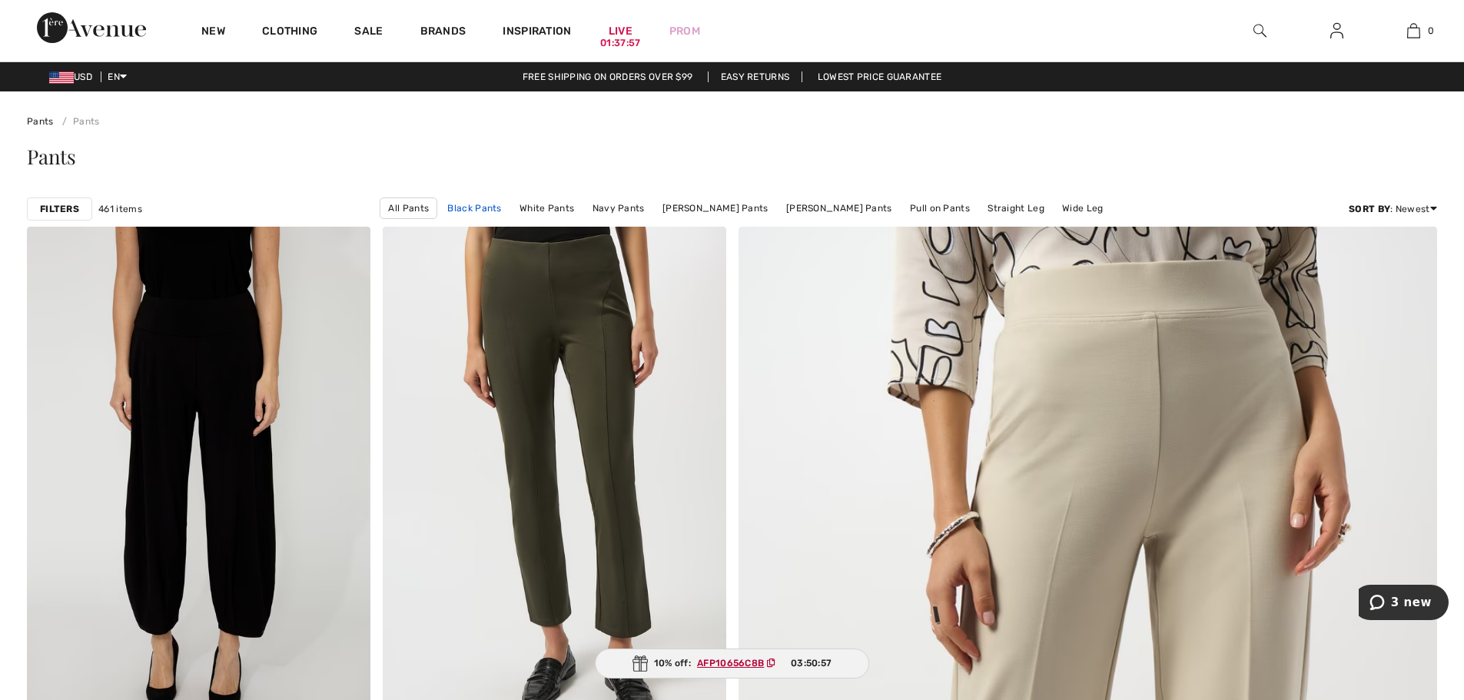
click at [502, 204] on link "Black Pants" at bounding box center [473, 208] width 69 height 20
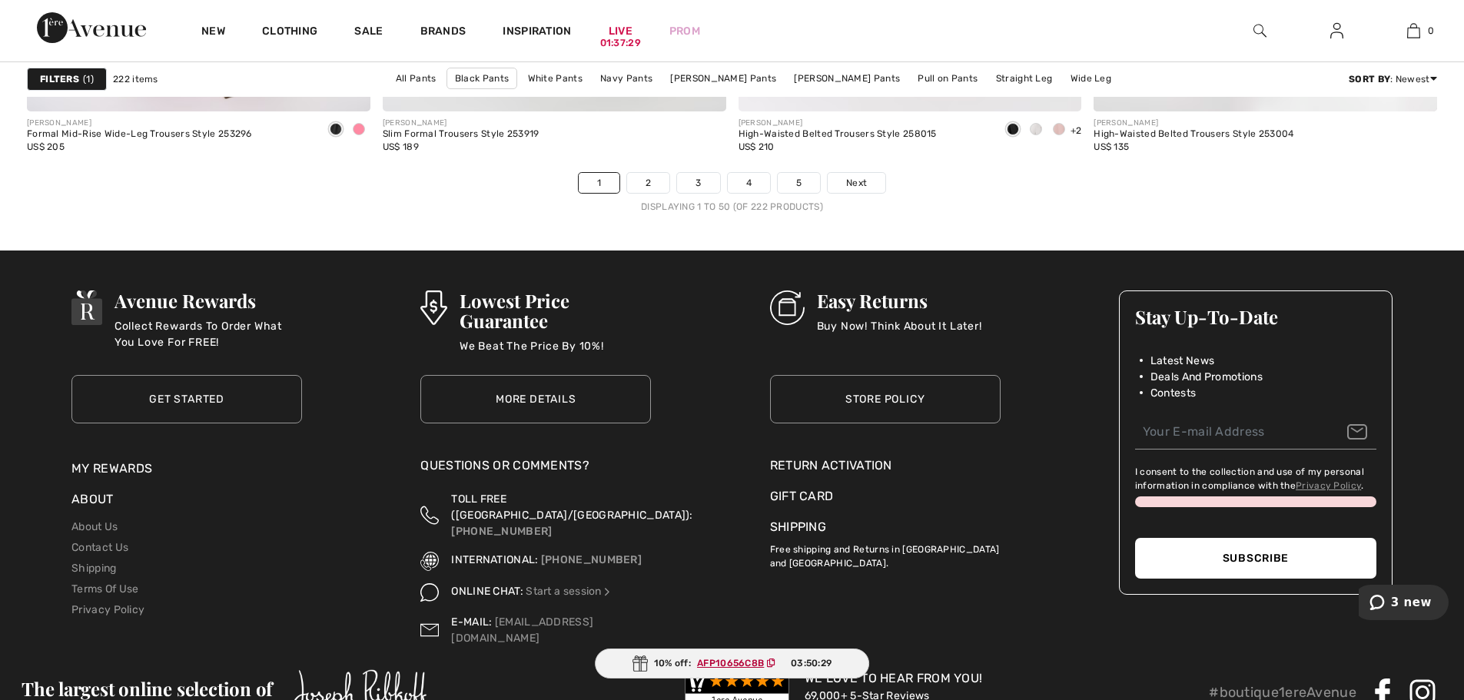
scroll to position [8989, 0]
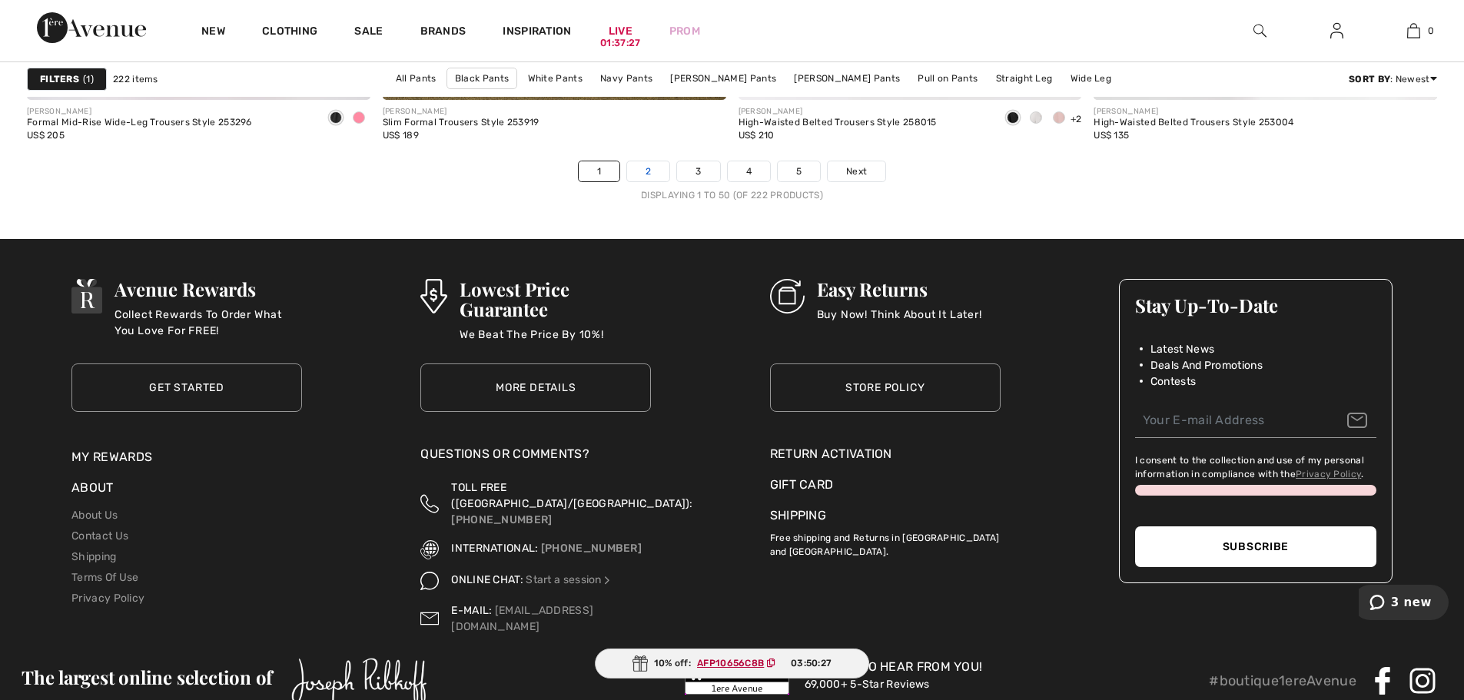
click at [656, 172] on link "2" at bounding box center [648, 171] width 42 height 20
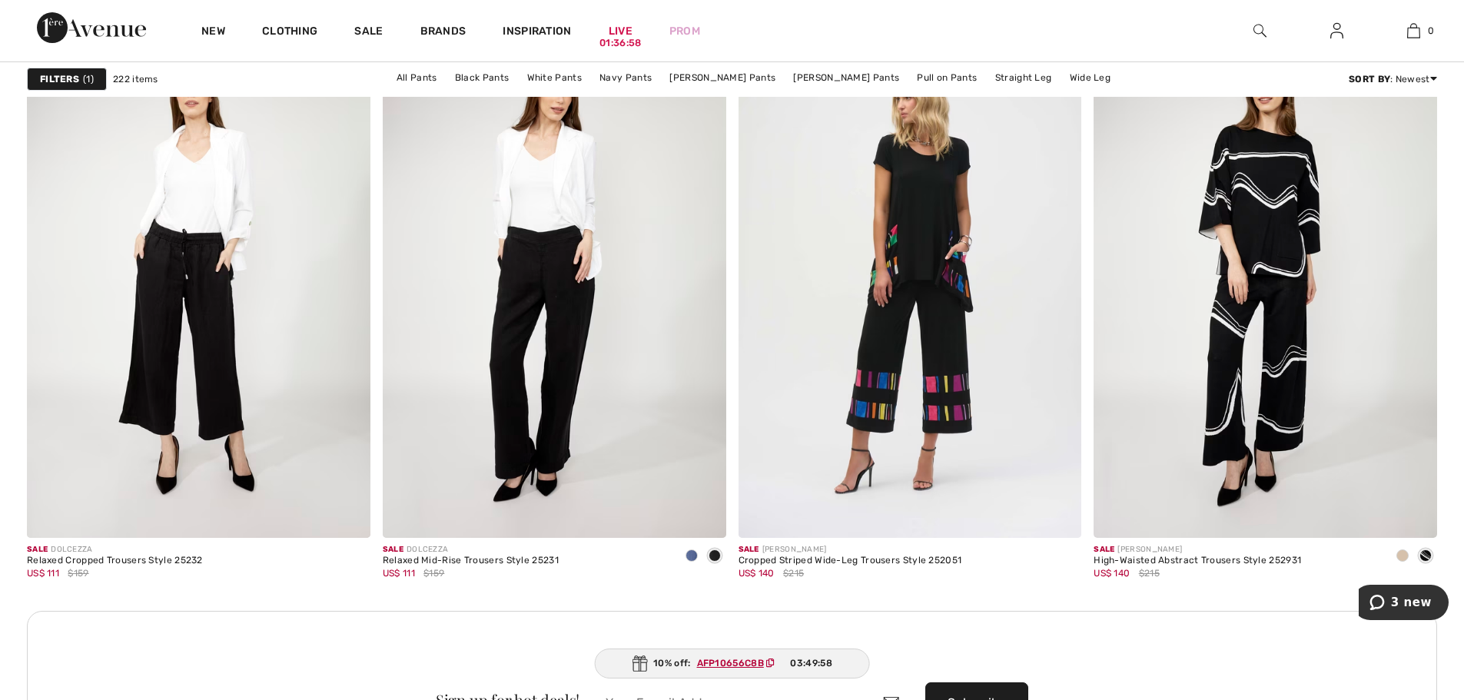
scroll to position [6530, 0]
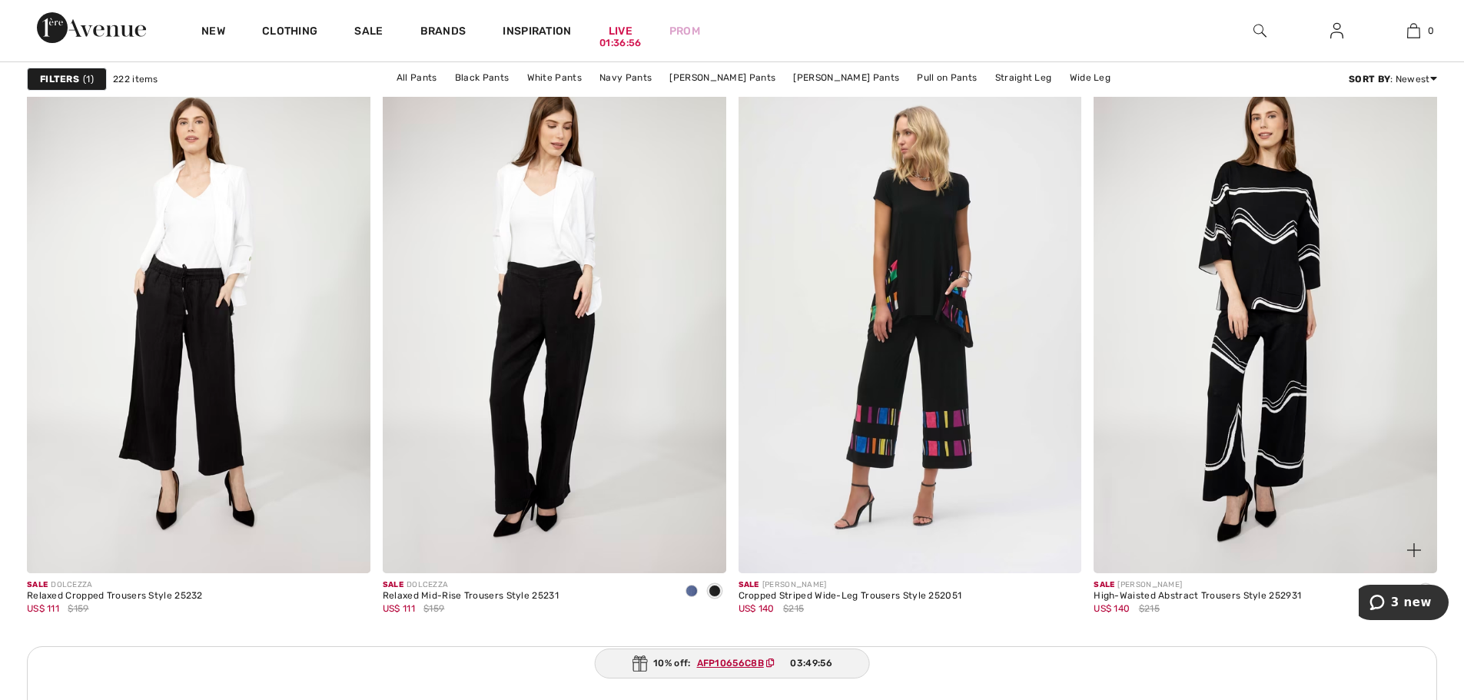
click at [1201, 416] on img at bounding box center [1264, 315] width 343 height 515
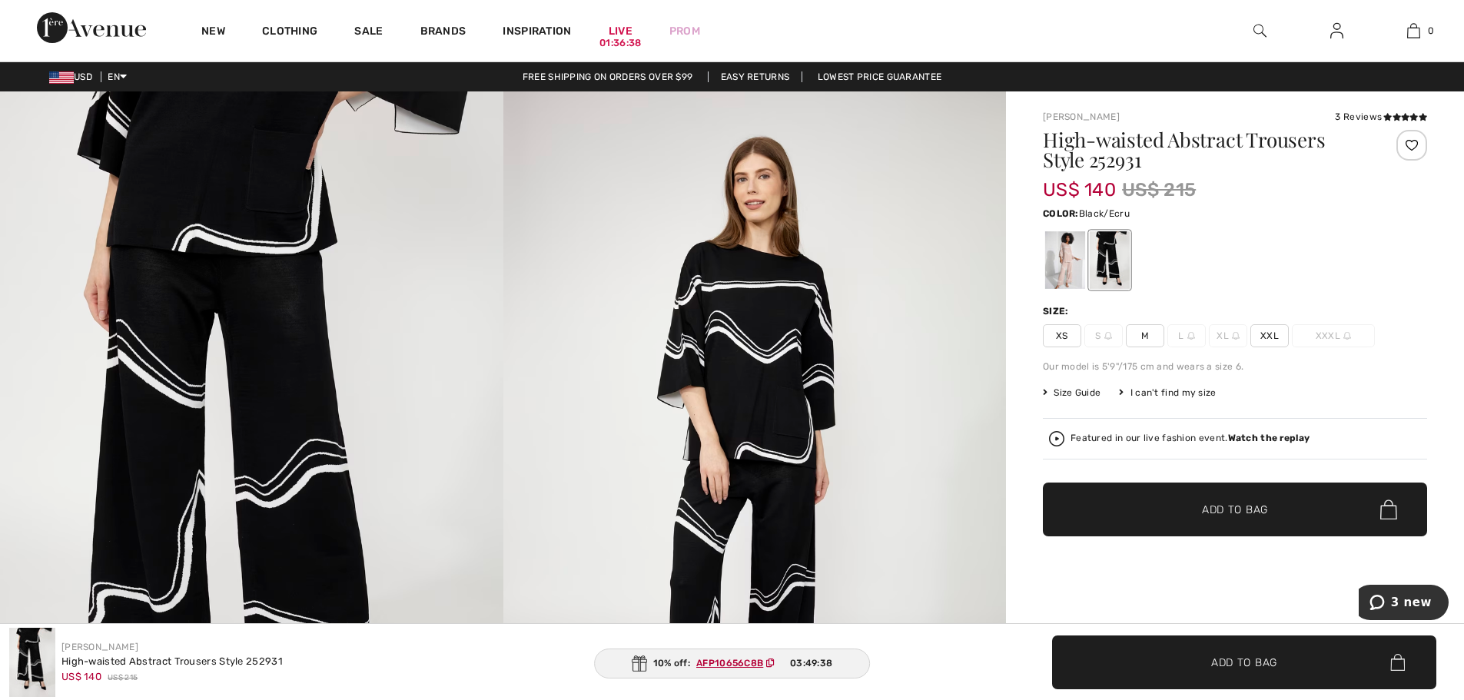
click at [1148, 330] on span "M" at bounding box center [1145, 335] width 38 height 23
click at [1245, 498] on span "✔ Added to Bag Add to Bag" at bounding box center [1235, 509] width 384 height 54
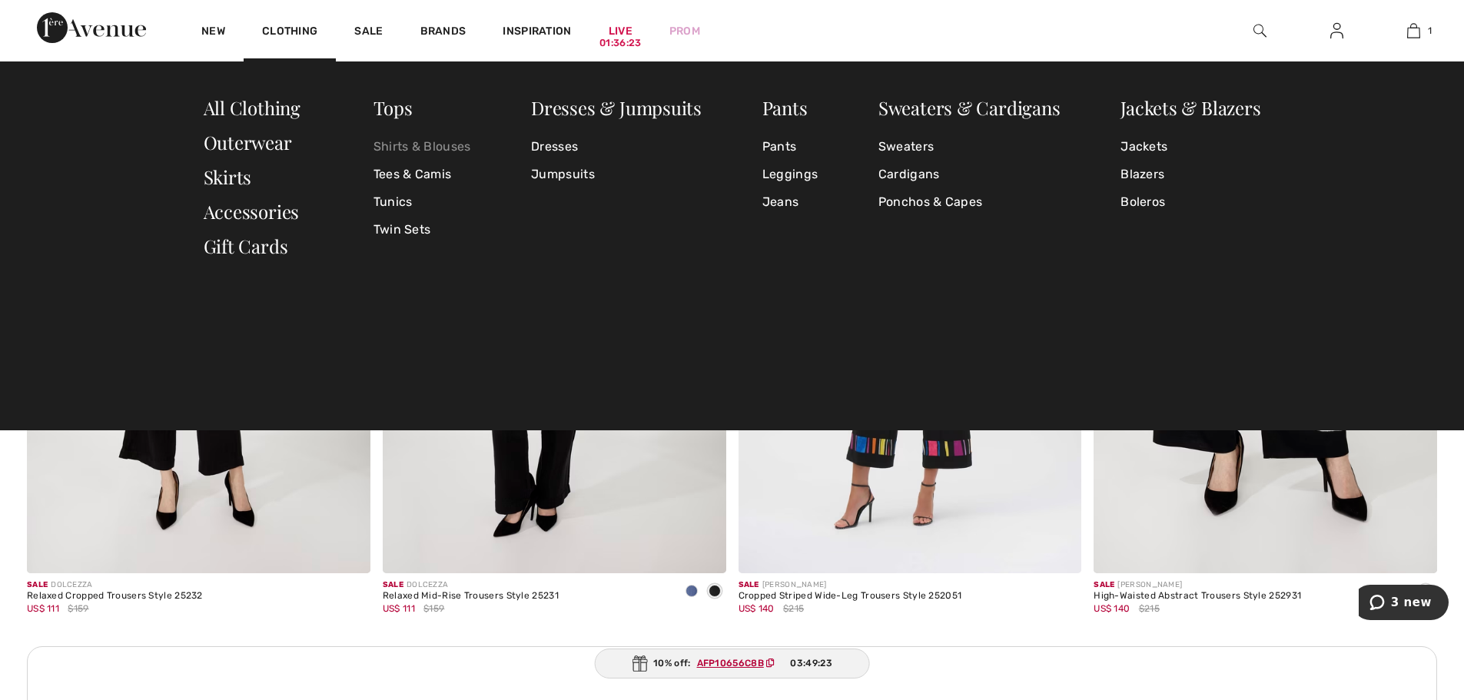
click at [440, 146] on link "Shirts & Blouses" at bounding box center [422, 147] width 98 height 28
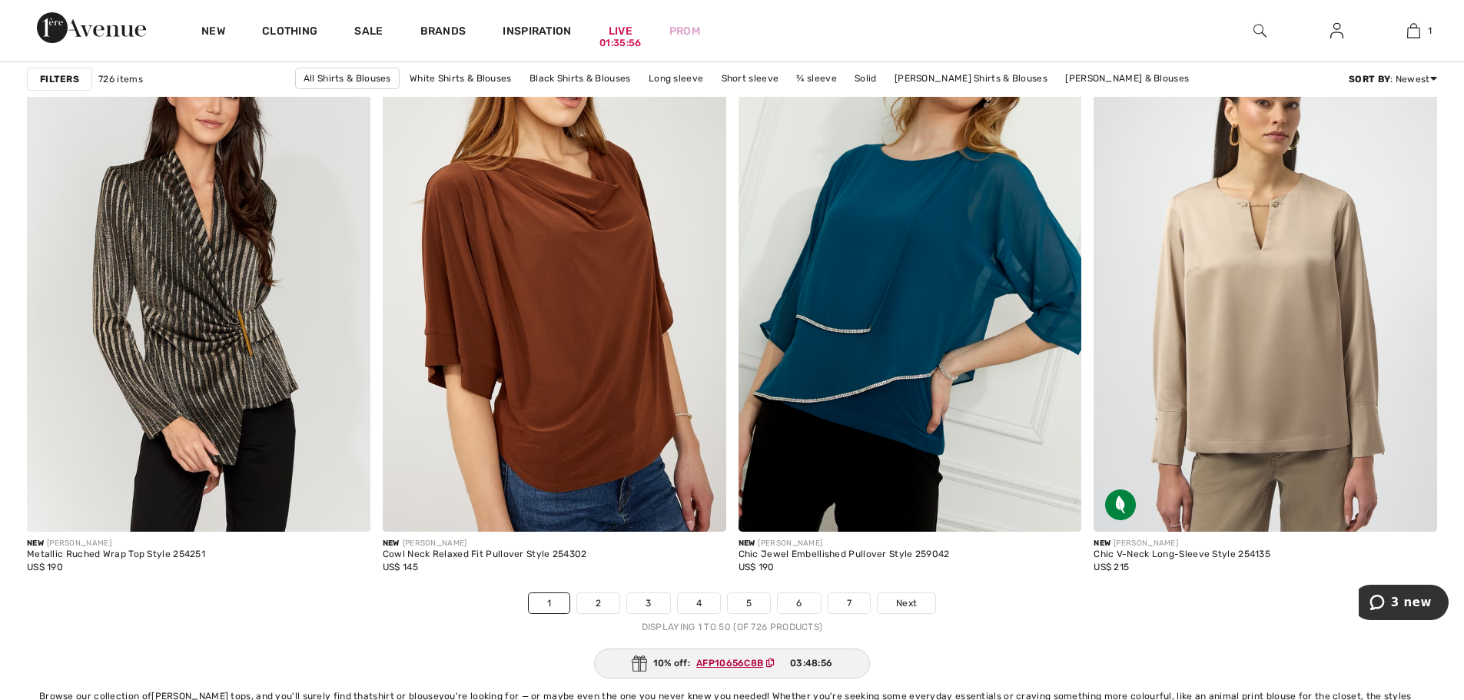
scroll to position [8682, 0]
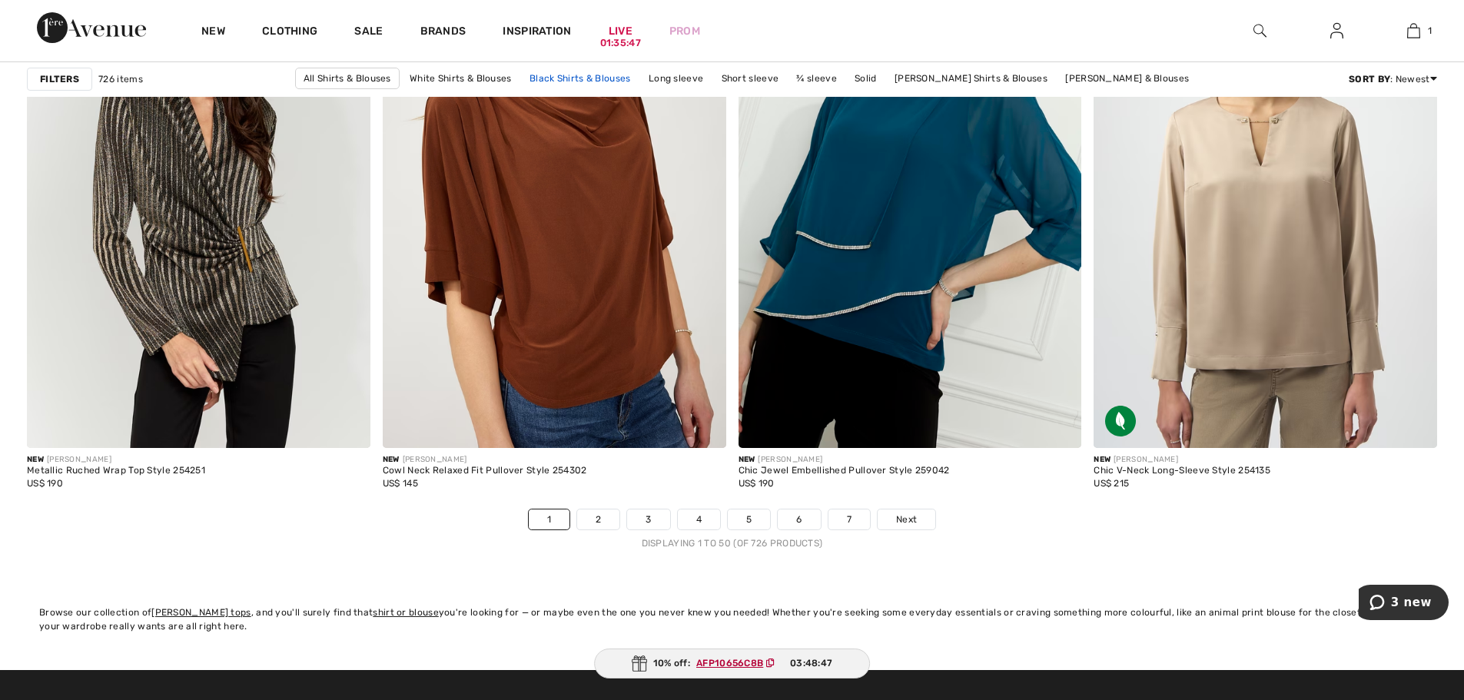
click at [574, 78] on link "Black Shirts & Blouses" at bounding box center [580, 78] width 117 height 20
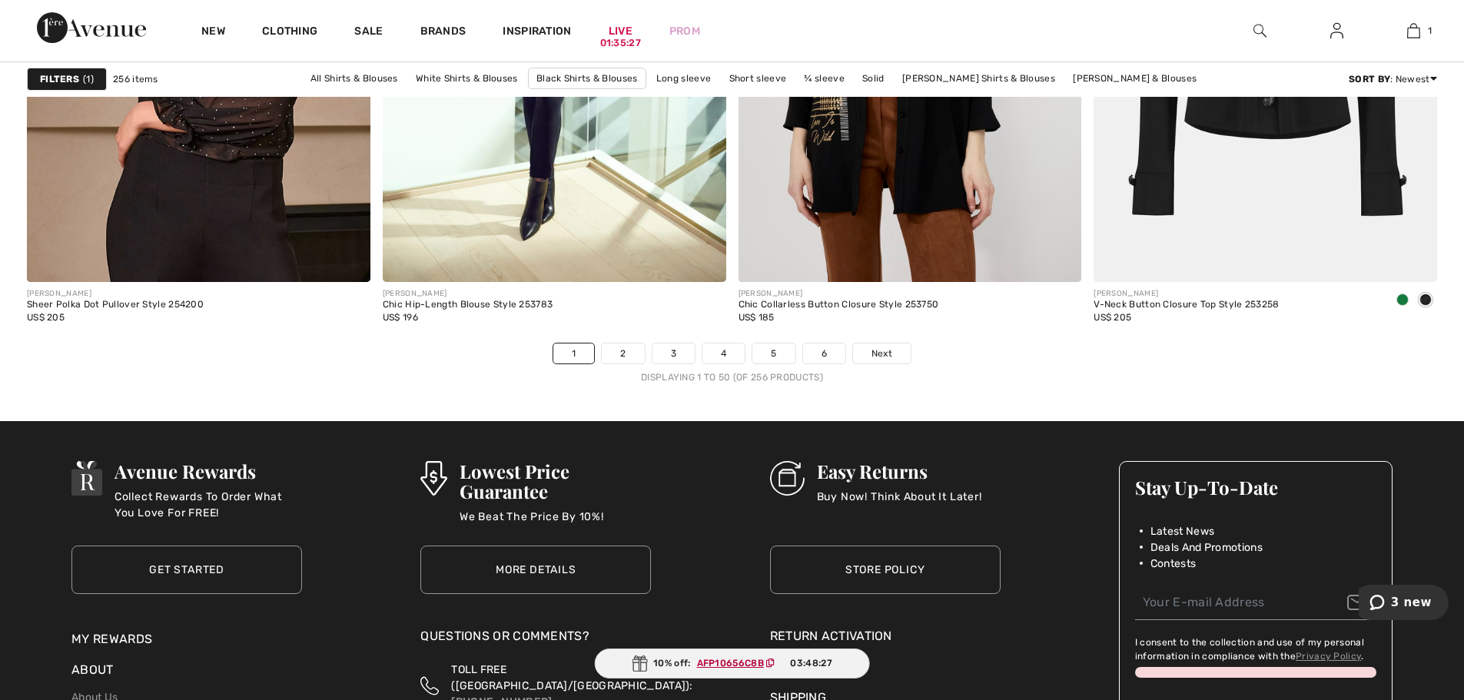
scroll to position [8765, 0]
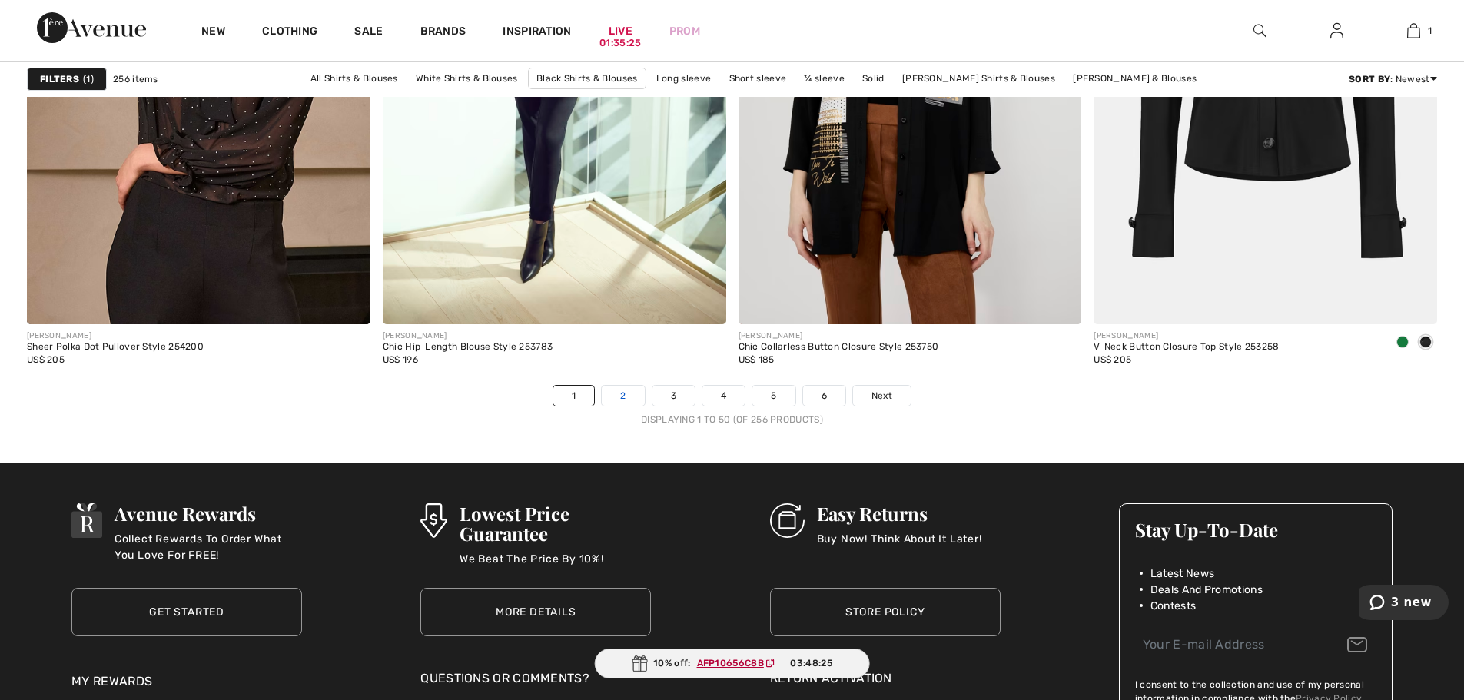
click at [624, 399] on link "2" at bounding box center [623, 396] width 42 height 20
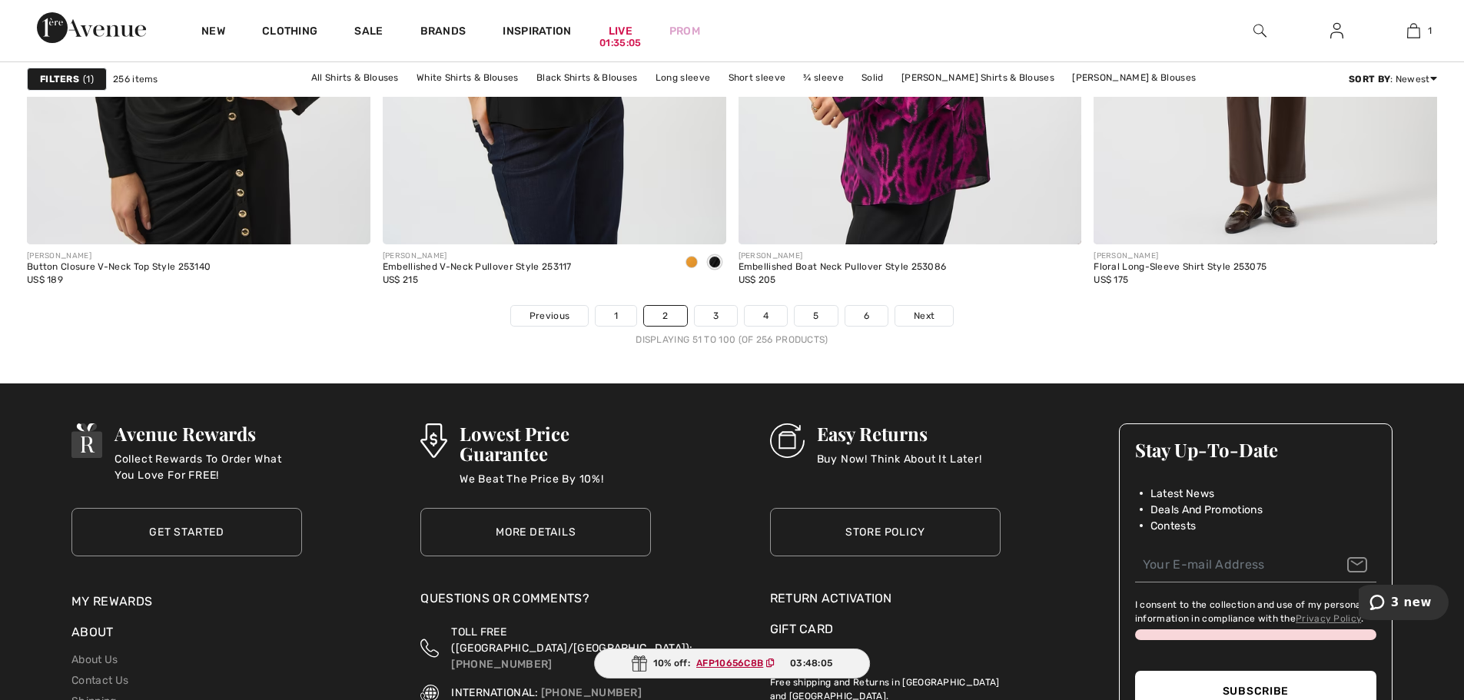
scroll to position [8912, 0]
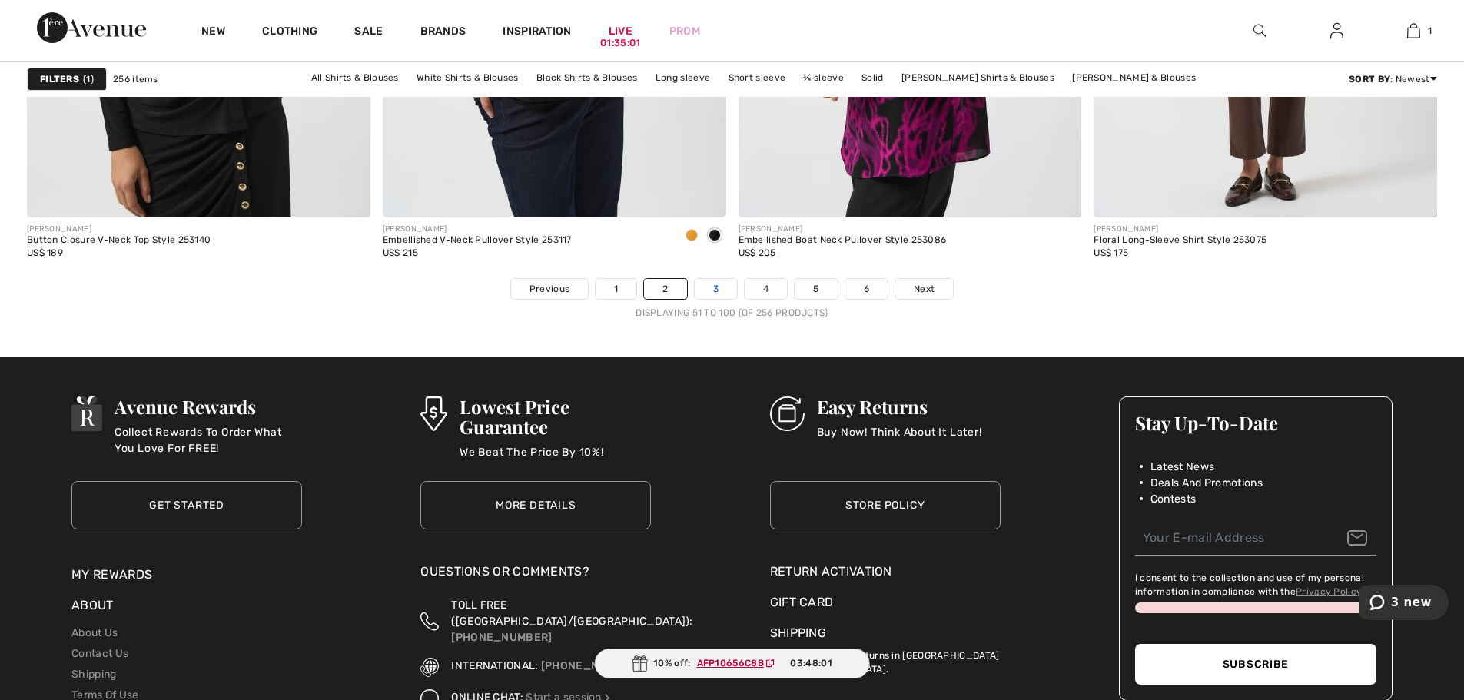
click at [711, 281] on link "3" at bounding box center [716, 289] width 42 height 20
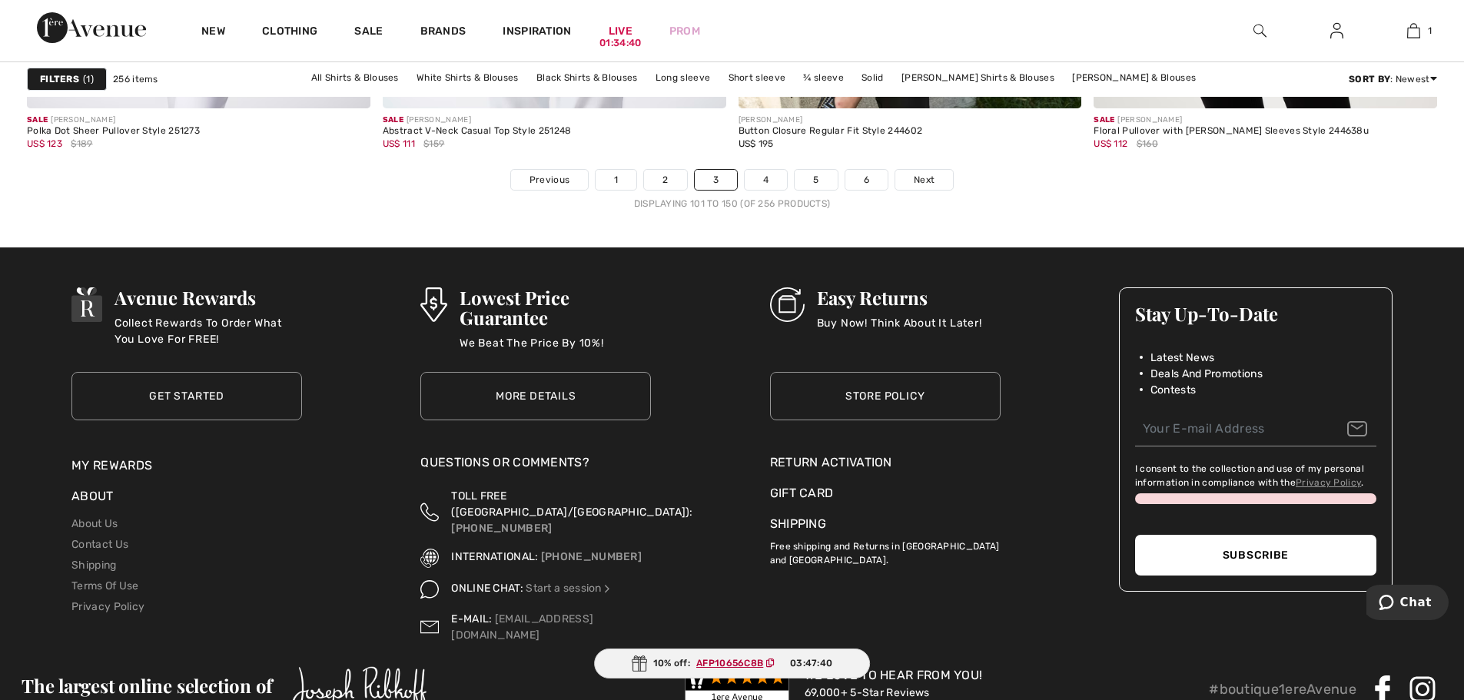
scroll to position [8989, 0]
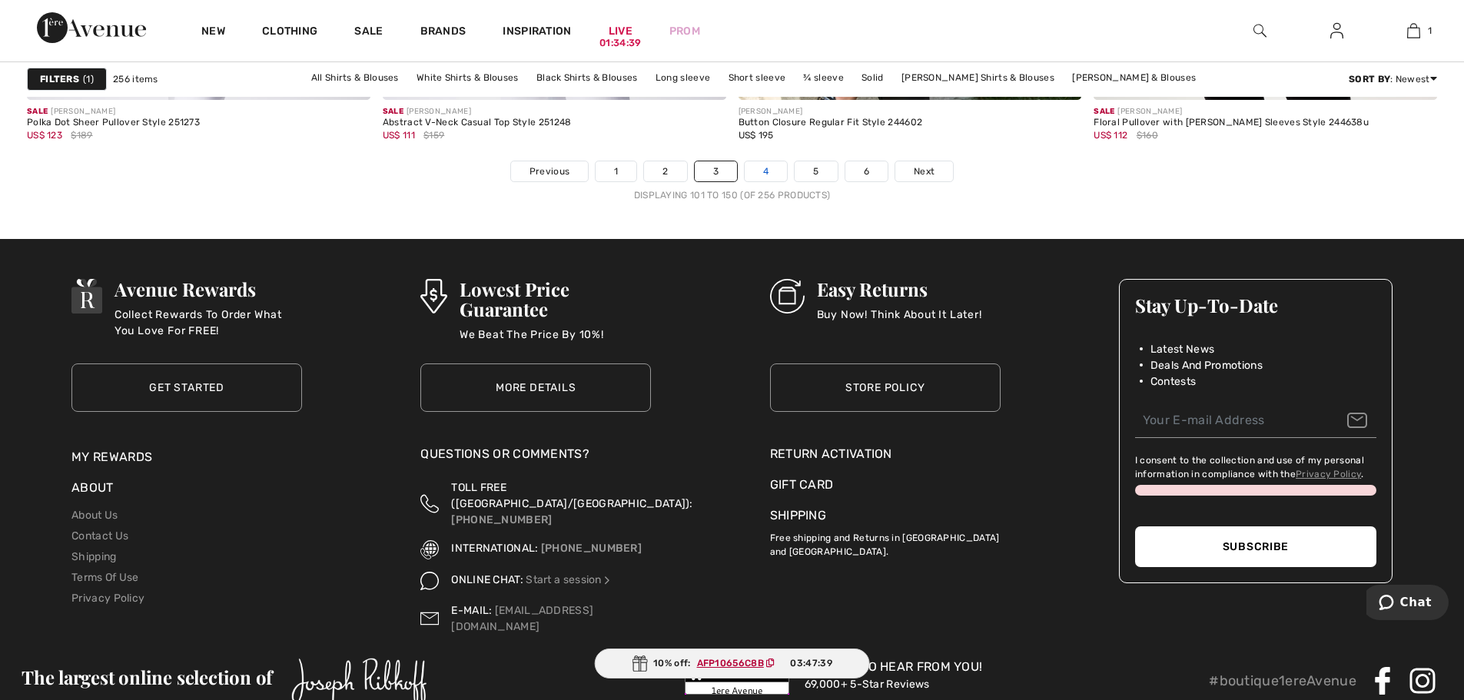
click at [754, 172] on link "4" at bounding box center [765, 171] width 42 height 20
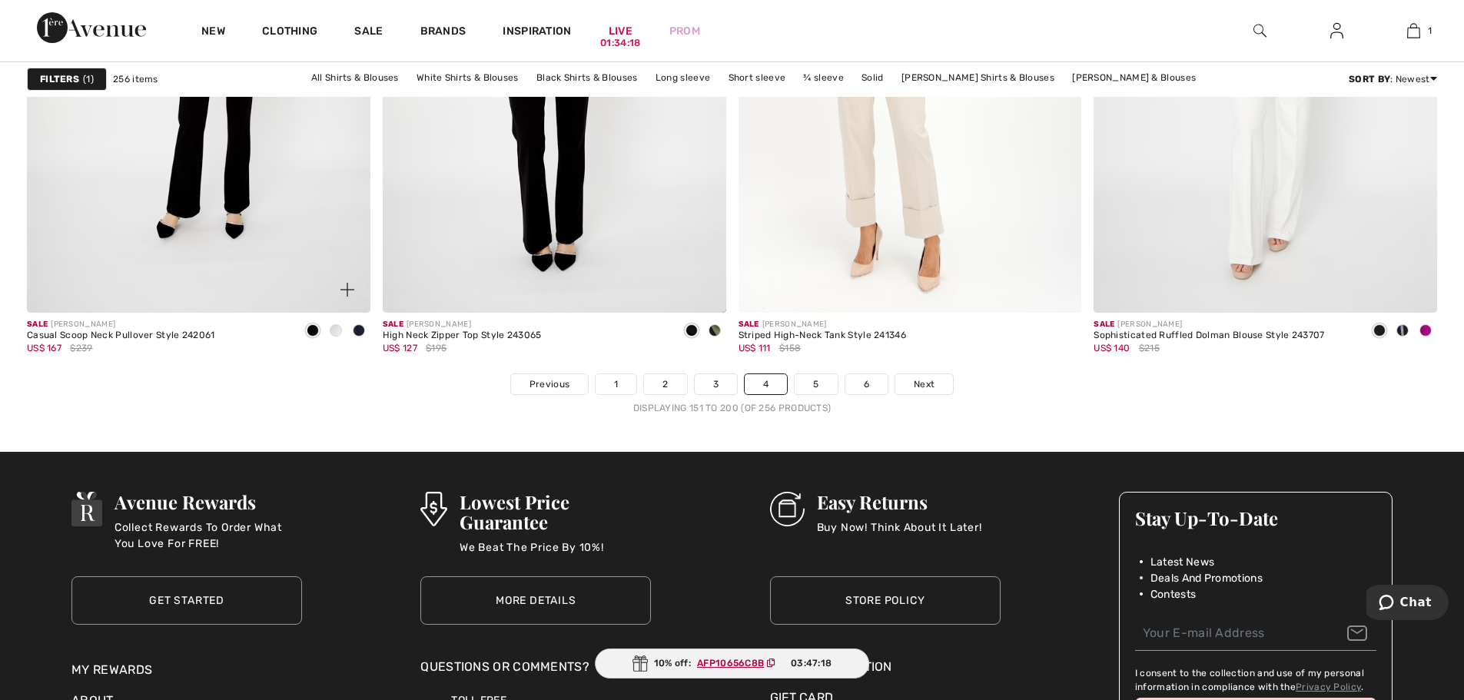
scroll to position [8835, 0]
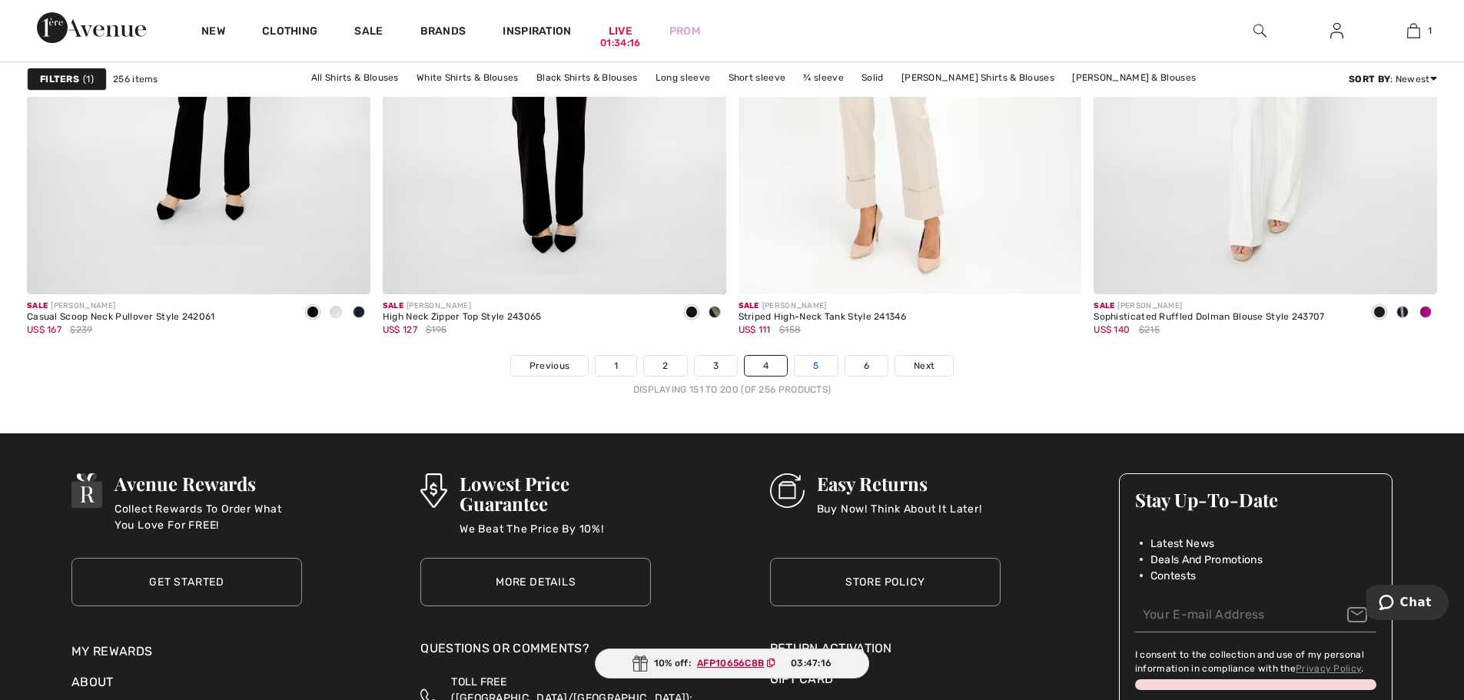
click at [812, 373] on link "5" at bounding box center [815, 366] width 42 height 20
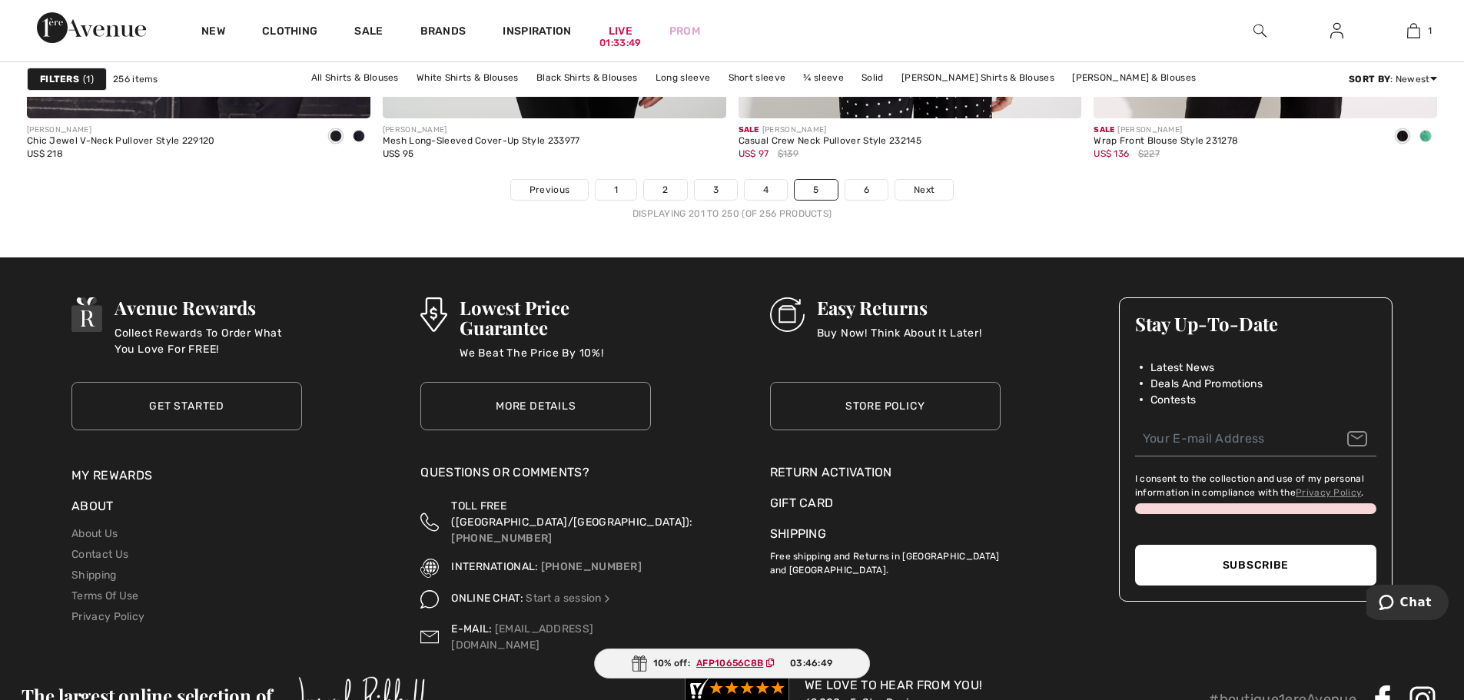
scroll to position [8989, 0]
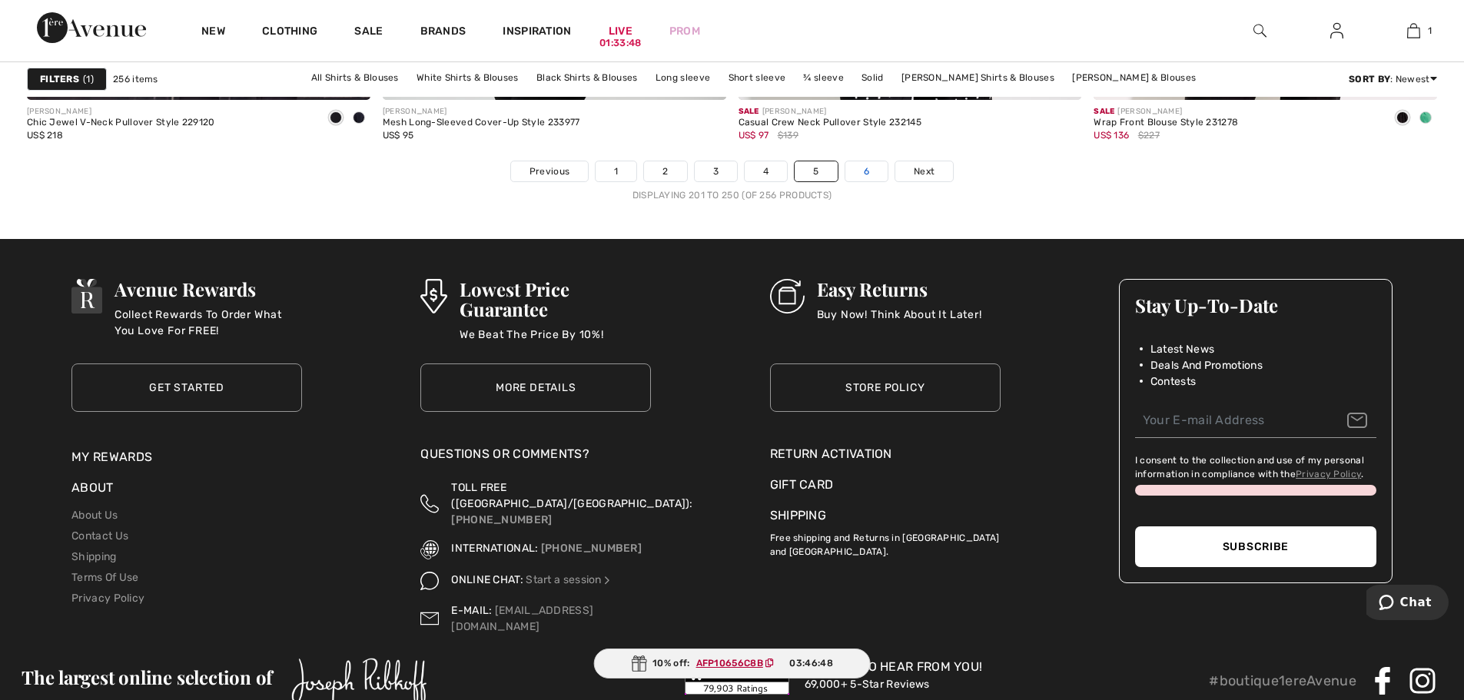
click at [867, 171] on link "6" at bounding box center [866, 171] width 42 height 20
